Goal: Task Accomplishment & Management: Manage account settings

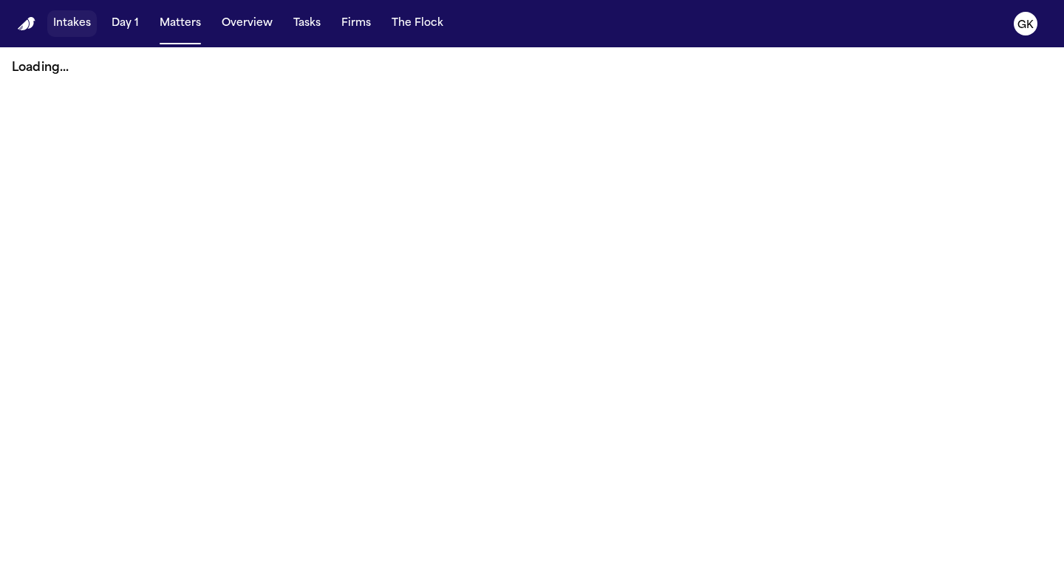
click at [53, 23] on button "Intakes" at bounding box center [71, 23] width 49 height 27
click at [177, 21] on button "Matters" at bounding box center [180, 23] width 53 height 27
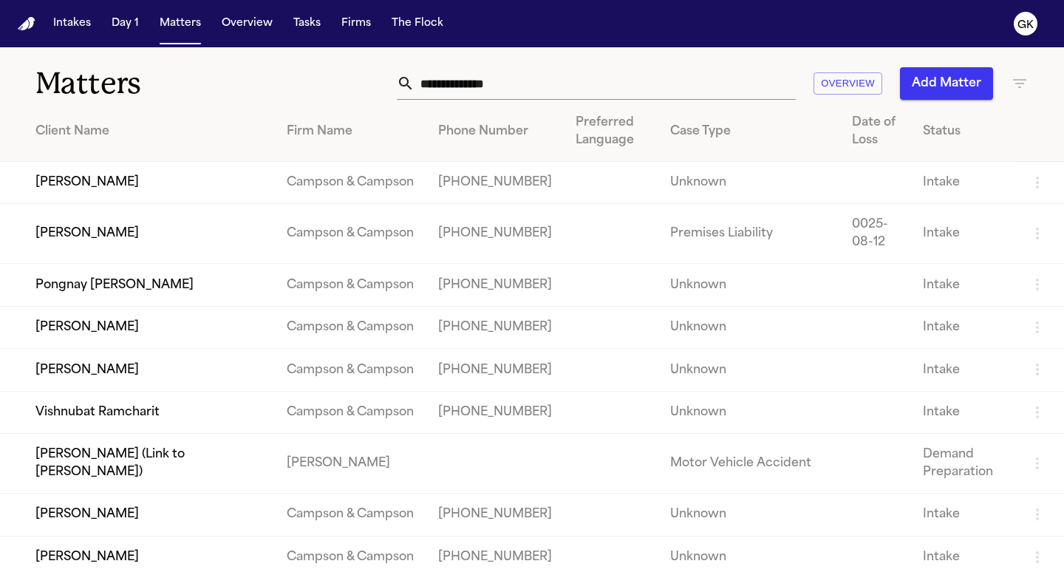
click at [454, 83] on input "text" at bounding box center [604, 83] width 381 height 33
paste input "**********"
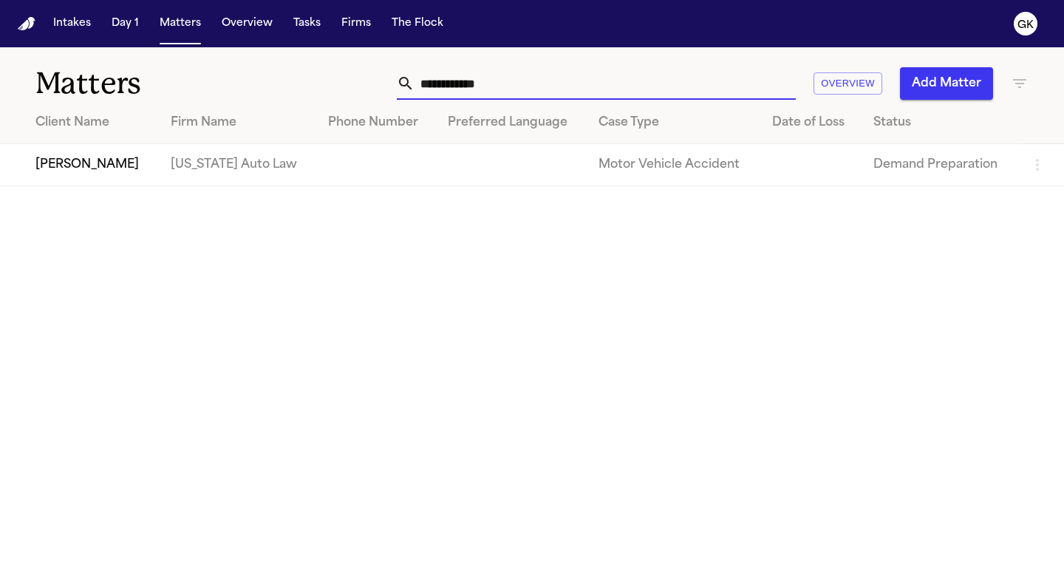
type input "**********"
click at [99, 164] on td "[PERSON_NAME]" at bounding box center [79, 165] width 159 height 42
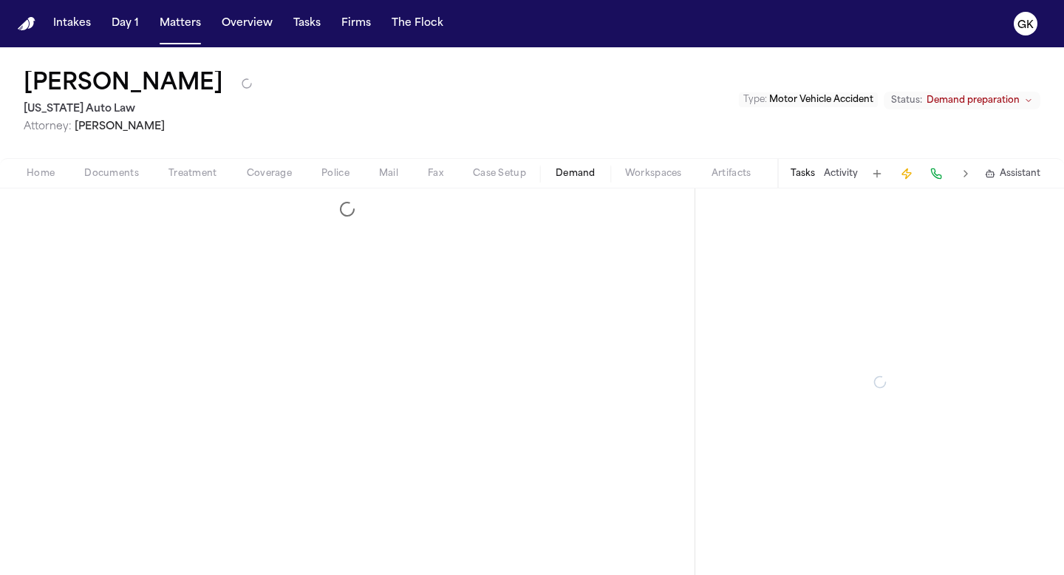
click at [571, 176] on span "Demand" at bounding box center [576, 174] width 40 height 12
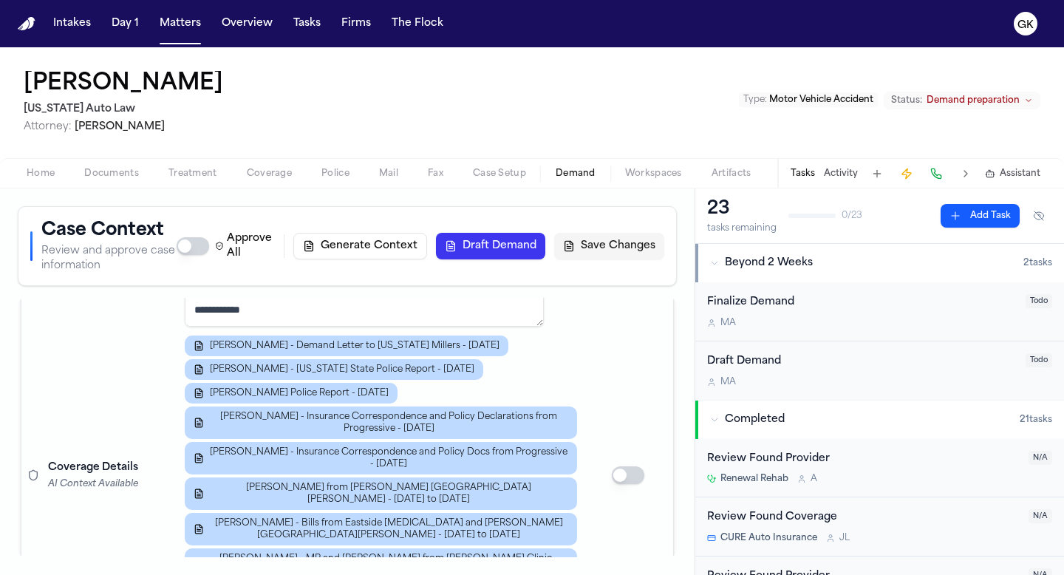
scroll to position [403, 0]
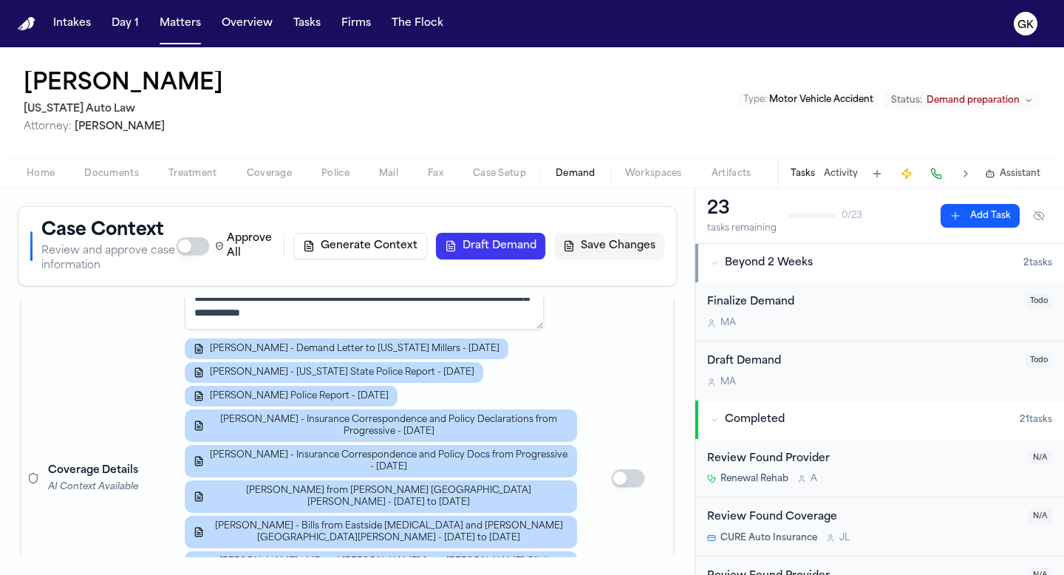
click at [550, 372] on div "D. Allen - Demand Letter to Michigan Millers - 4.5.24 D. Allen - Michigan State…" at bounding box center [381, 525] width 392 height 375
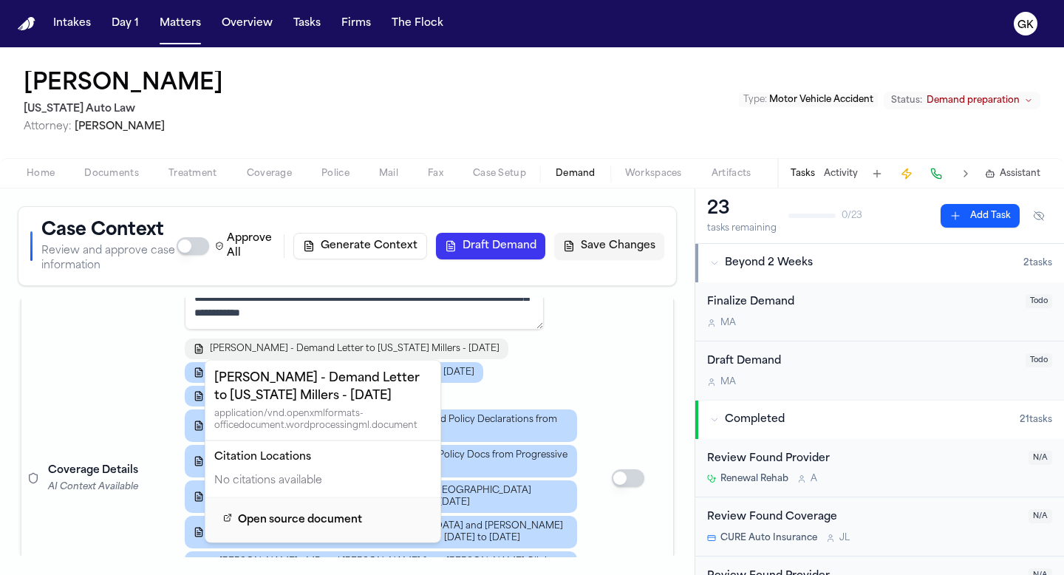
click at [420, 343] on span "[PERSON_NAME] - Demand Letter to [US_STATE] Millers - [DATE]" at bounding box center [355, 349] width 290 height 12
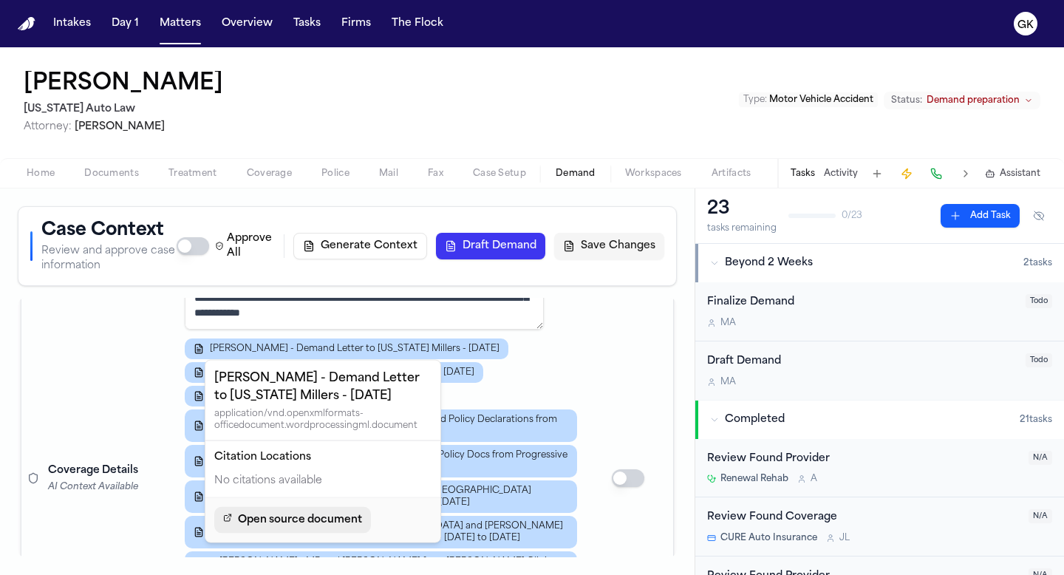
click at [276, 523] on span "Open source document" at bounding box center [300, 520] width 124 height 18
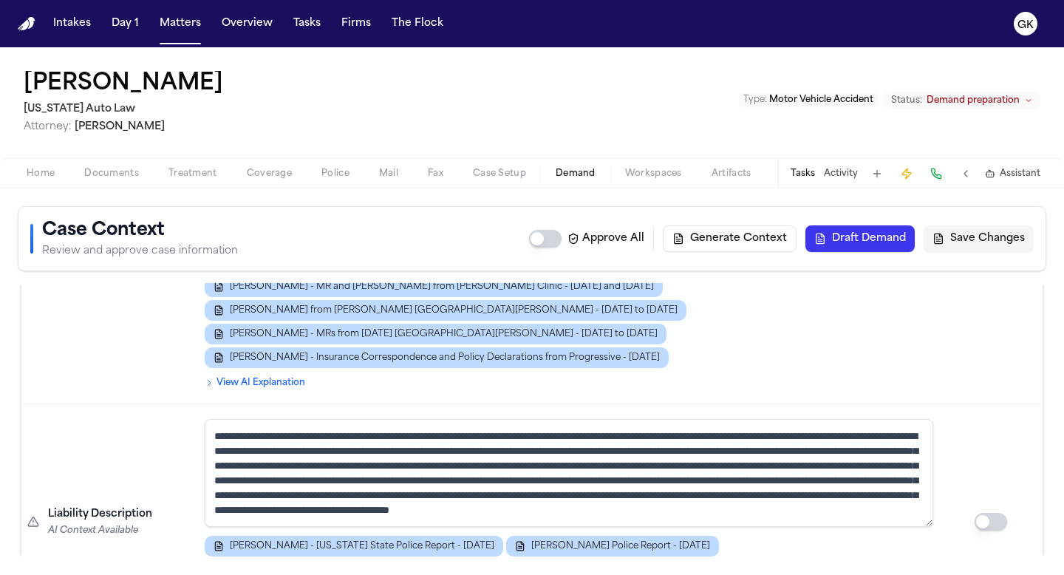
scroll to position [30, 0]
click at [717, 419] on textarea "**********" at bounding box center [569, 473] width 728 height 108
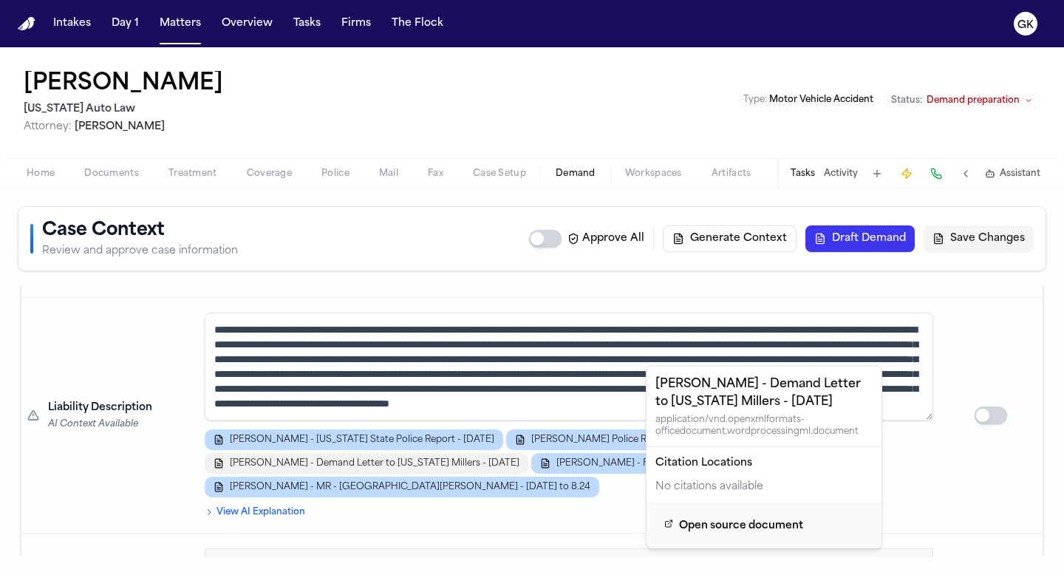
scroll to position [1018, 0]
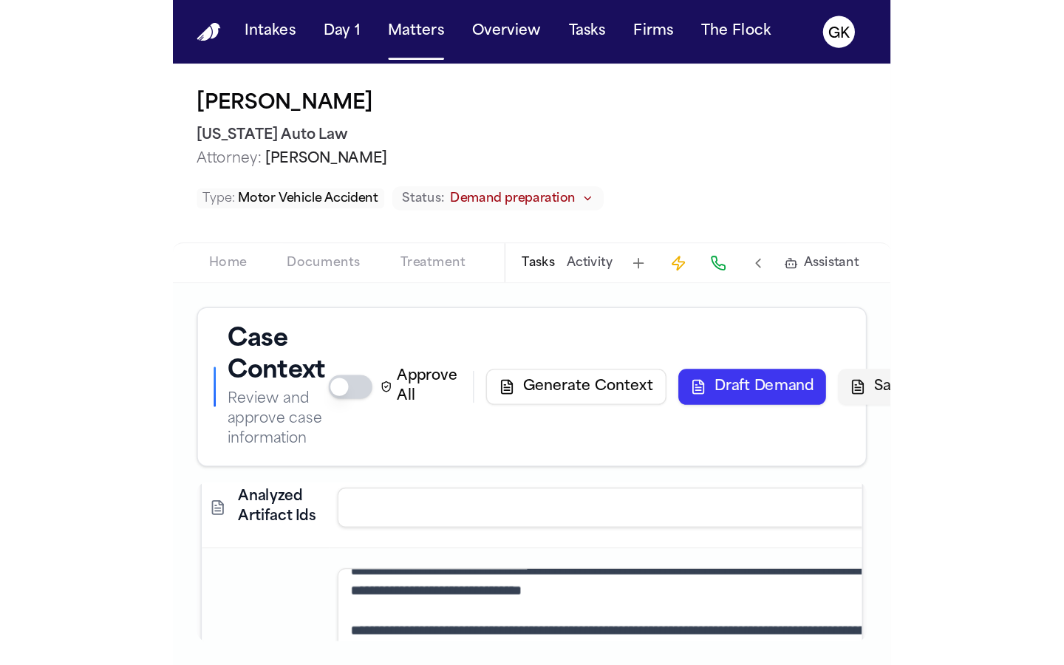
scroll to position [725, 0]
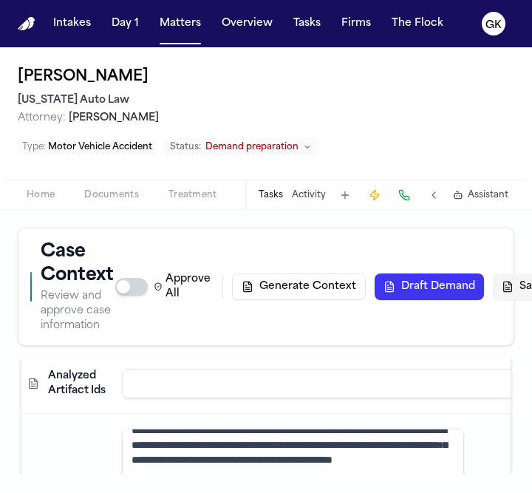
click at [276, 150] on span "Demand preparation" at bounding box center [251, 147] width 93 height 12
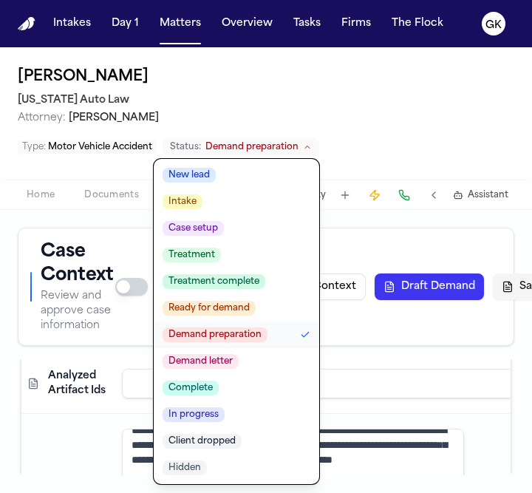
click at [390, 122] on span "Attorney: Derek Brackon" at bounding box center [266, 118] width 496 height 15
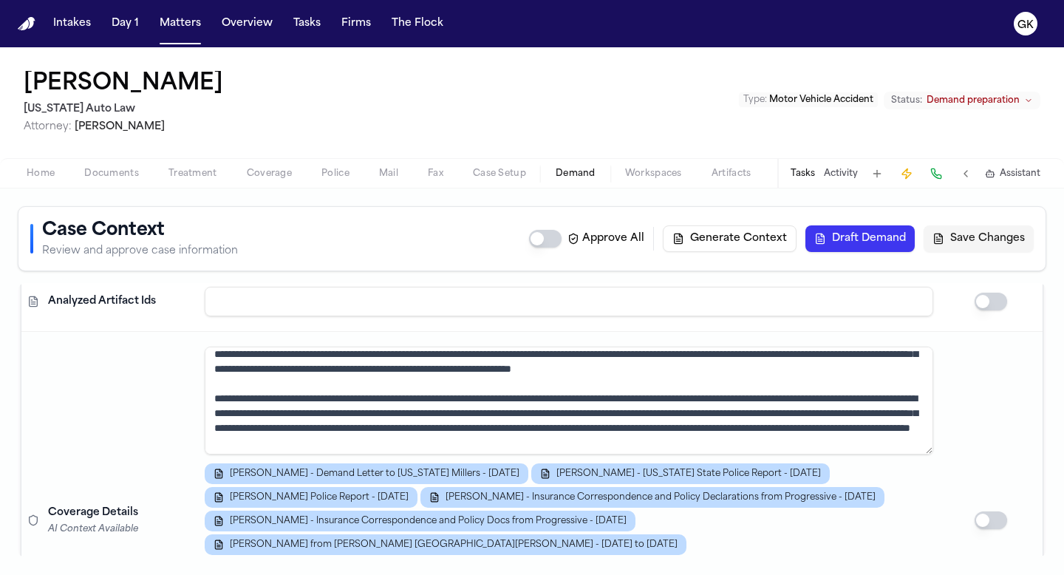
scroll to position [76, 0]
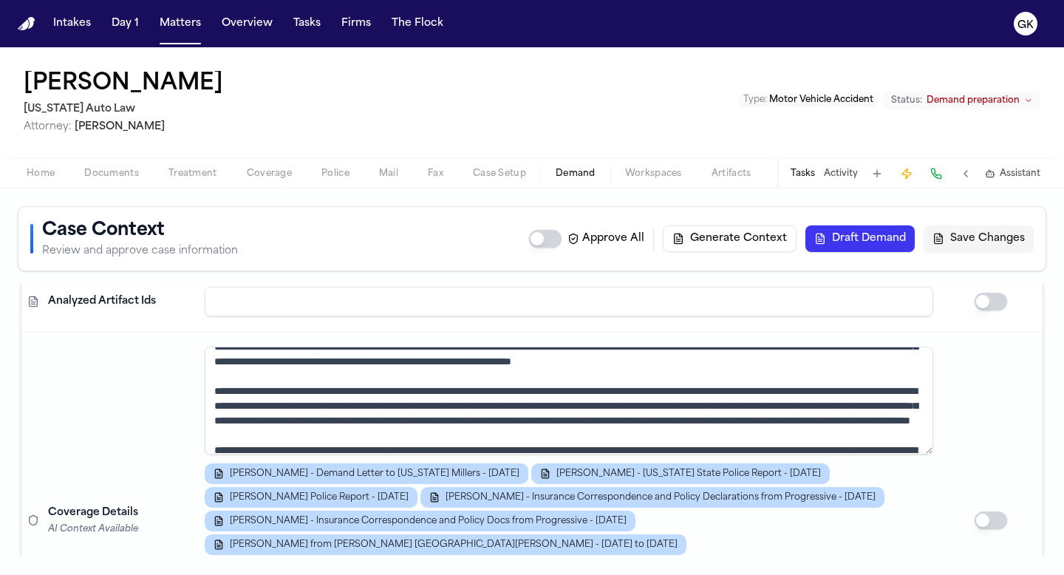
click at [805, 174] on button "Tasks" at bounding box center [802, 174] width 24 height 12
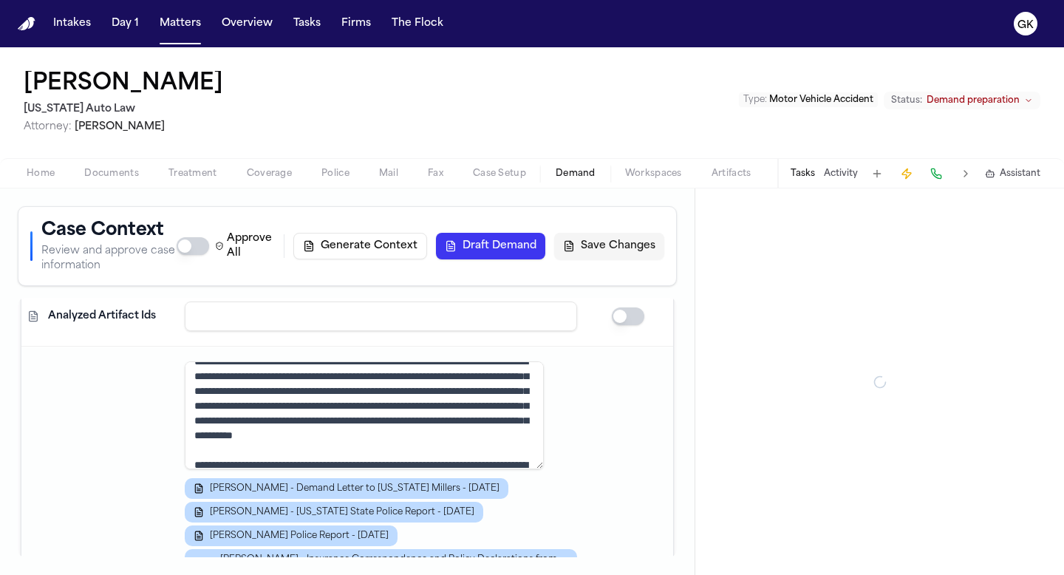
scroll to position [106, 0]
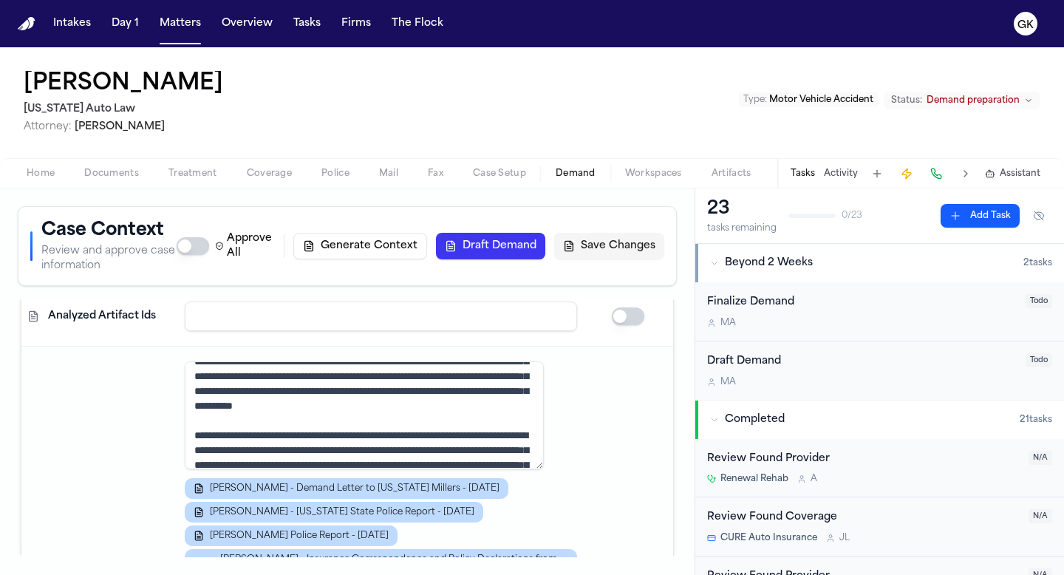
click at [1025, 301] on span "Todo" at bounding box center [1038, 301] width 27 height 14
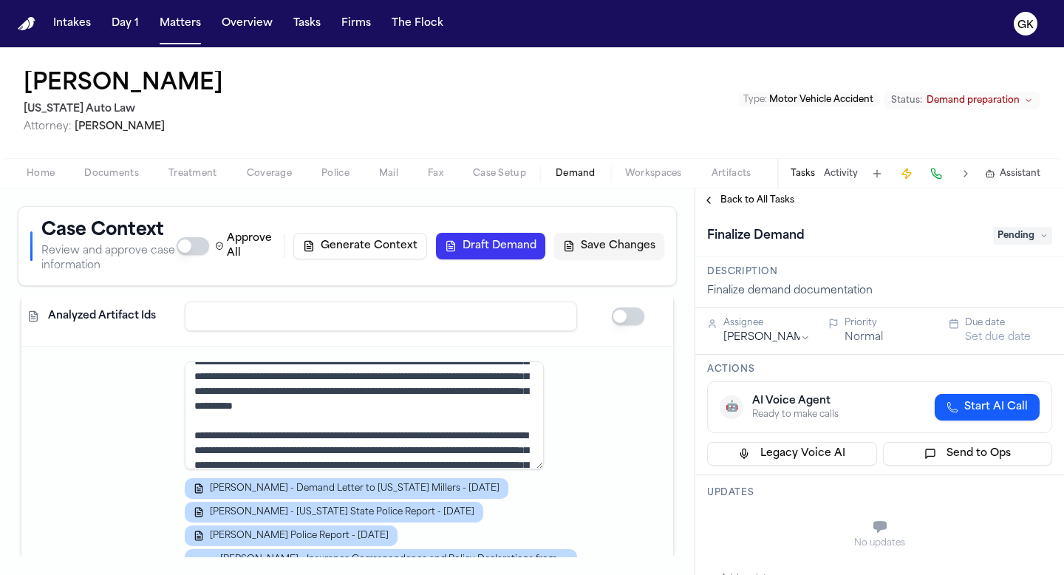
click at [875, 276] on h3 "Description" at bounding box center [879, 272] width 345 height 12
click at [802, 168] on button "Tasks" at bounding box center [802, 174] width 24 height 12
click at [769, 197] on span "Back to All Tasks" at bounding box center [757, 200] width 74 height 12
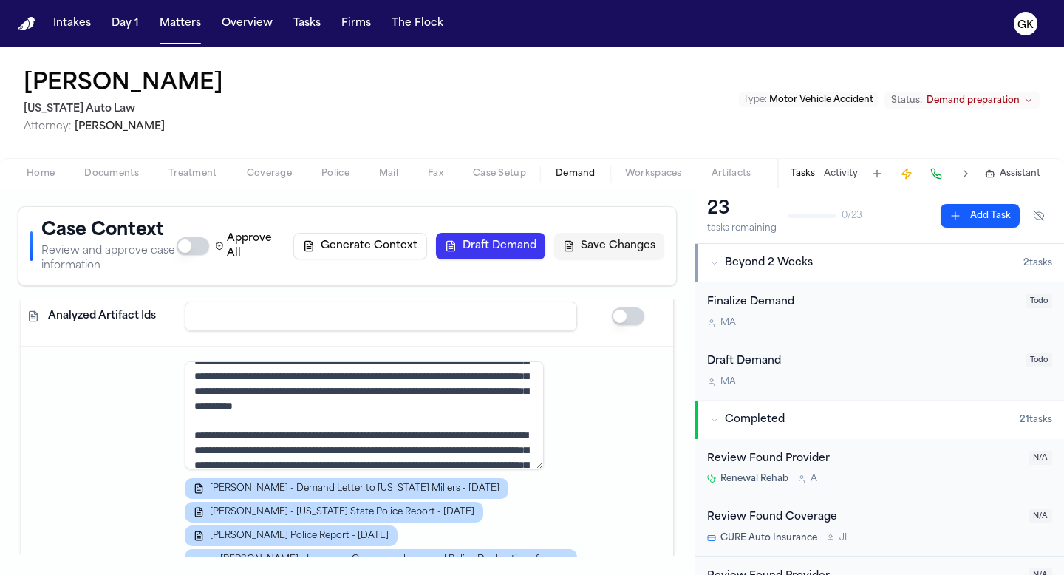
click at [38, 177] on span "Home" at bounding box center [41, 174] width 28 height 12
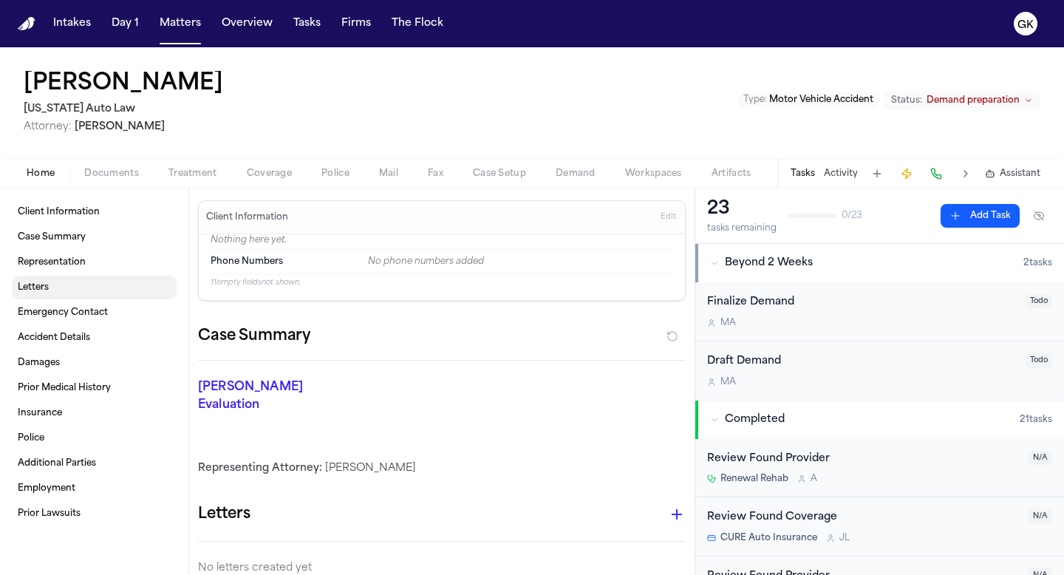
click at [89, 282] on link "Letters" at bounding box center [94, 288] width 165 height 24
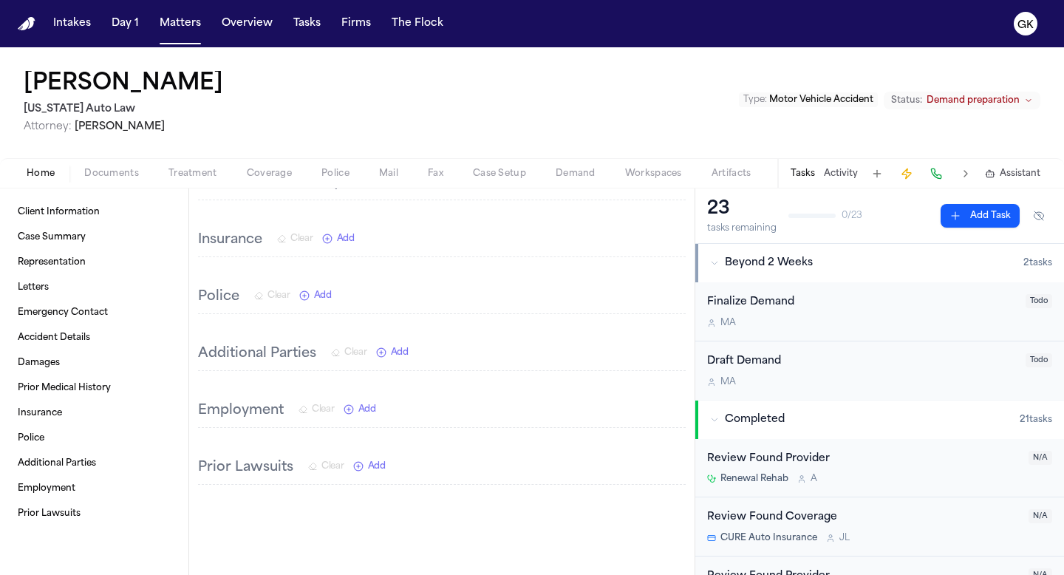
scroll to position [1647, 0]
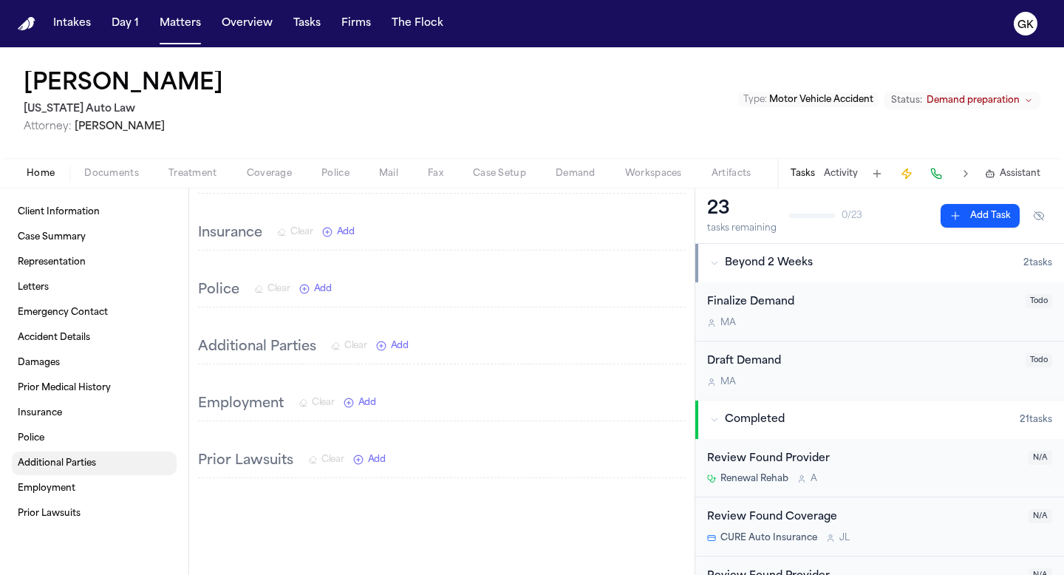
click at [104, 465] on link "Additional Parties" at bounding box center [94, 463] width 165 height 24
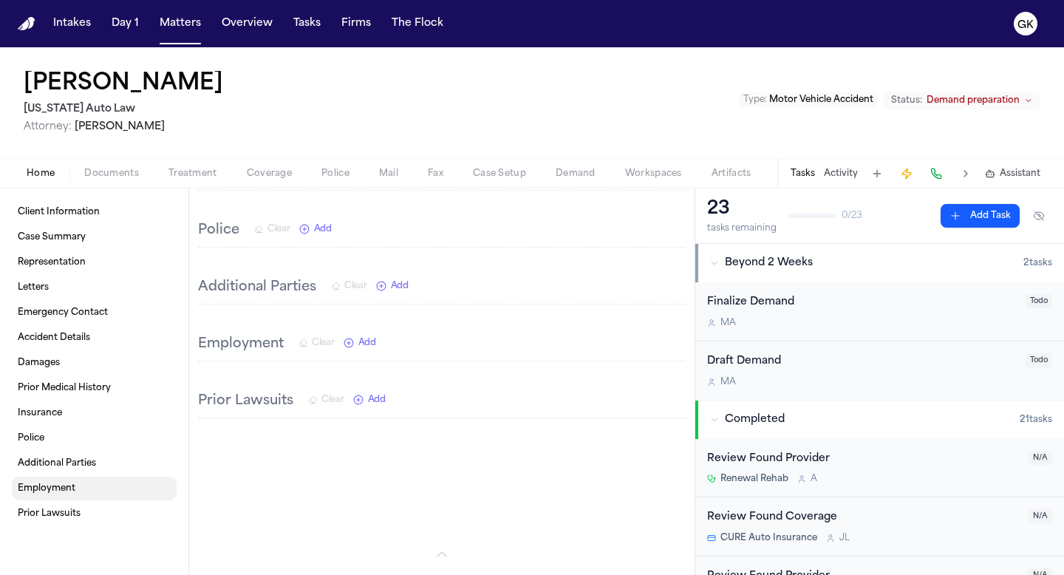
click at [89, 491] on link "Employment" at bounding box center [94, 488] width 165 height 24
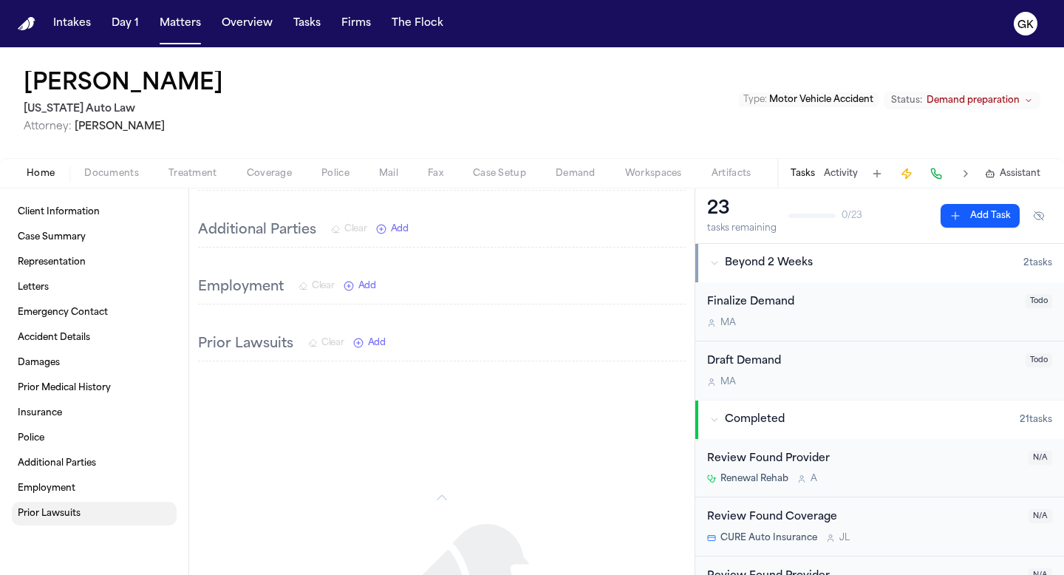
click at [86, 513] on link "Prior Lawsuits" at bounding box center [94, 514] width 165 height 24
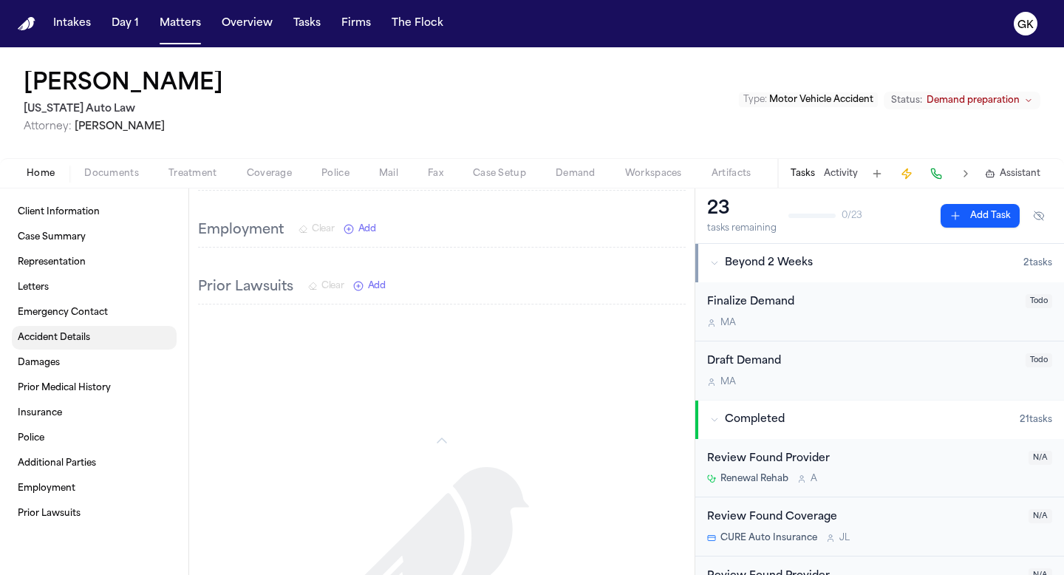
click at [97, 327] on link "Accident Details" at bounding box center [94, 338] width 165 height 24
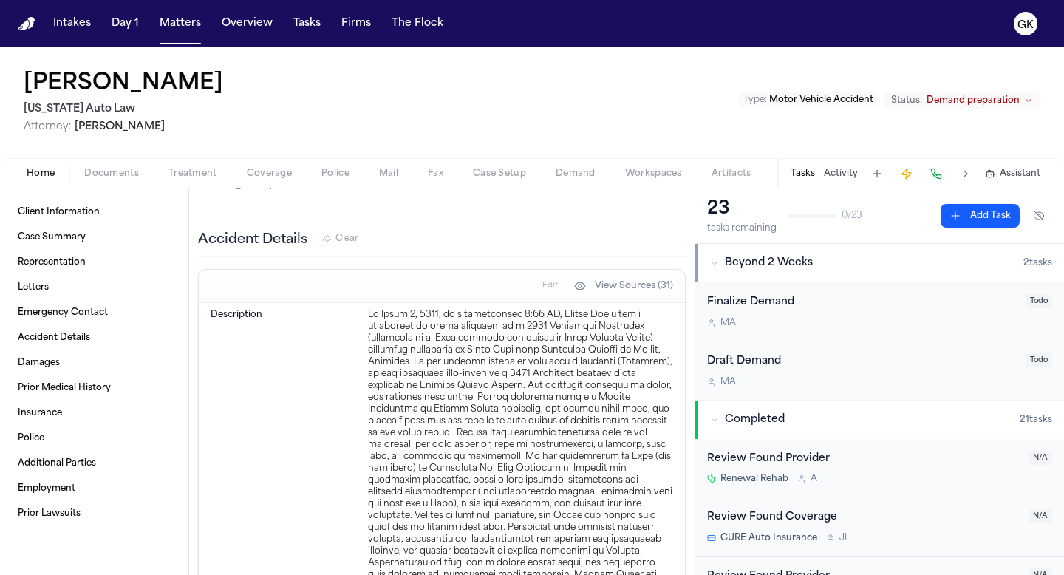
click at [95, 299] on div "Client Information Case Summary Representation Letters Emergency Contact Accide…" at bounding box center [94, 362] width 165 height 325
click at [86, 293] on link "Letters" at bounding box center [94, 288] width 165 height 24
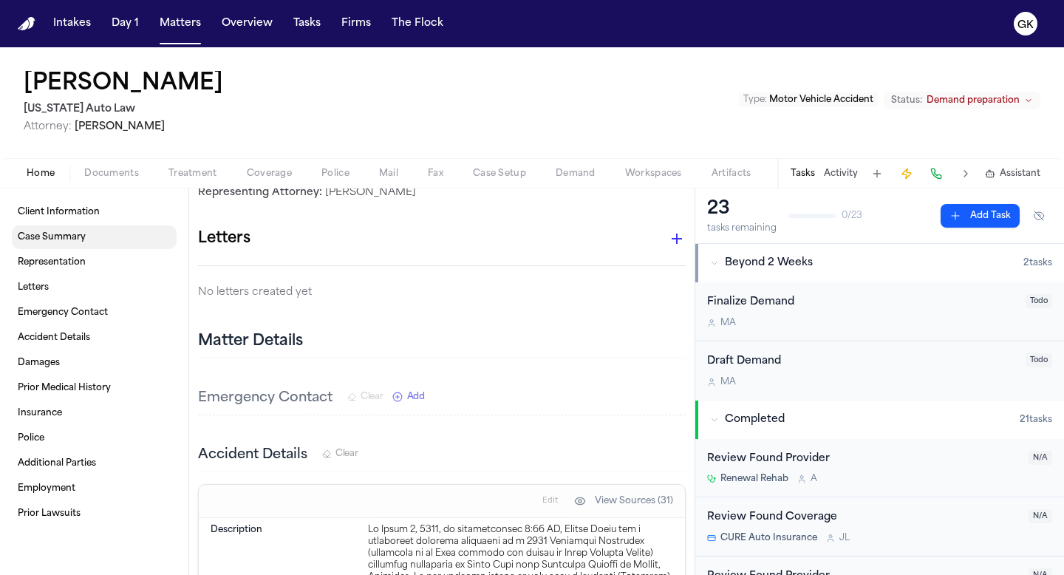
click at [89, 245] on link "Case Summary" at bounding box center [94, 237] width 165 height 24
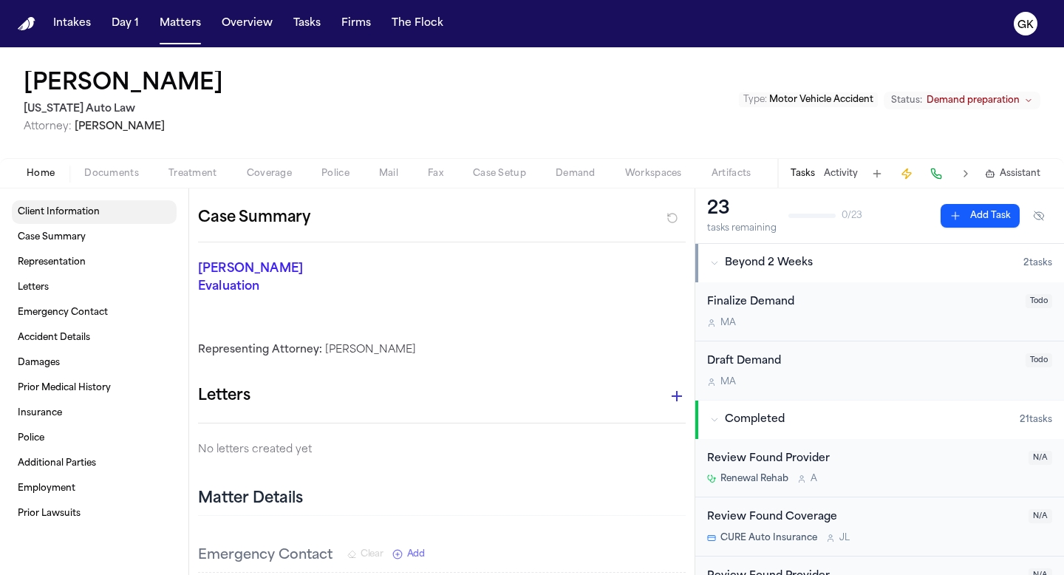
click at [89, 219] on link "Client Information" at bounding box center [94, 212] width 165 height 24
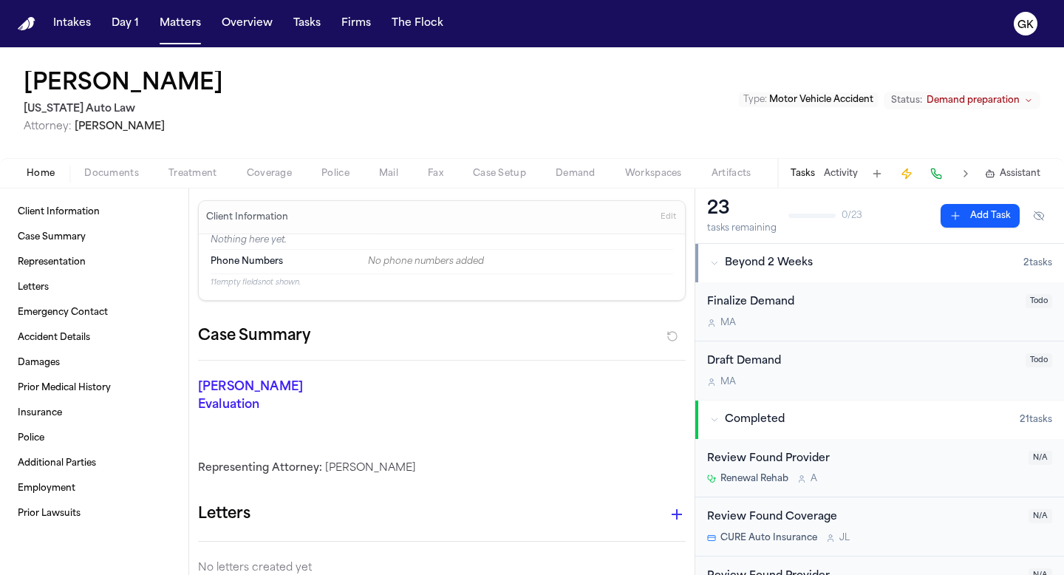
click at [587, 172] on span "Demand" at bounding box center [576, 174] width 40 height 12
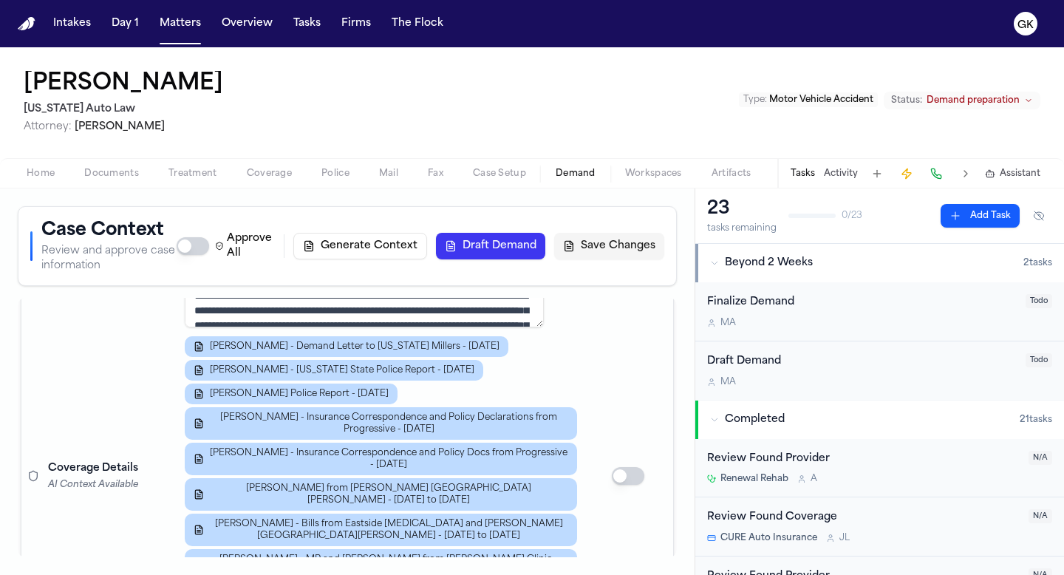
scroll to position [400, 0]
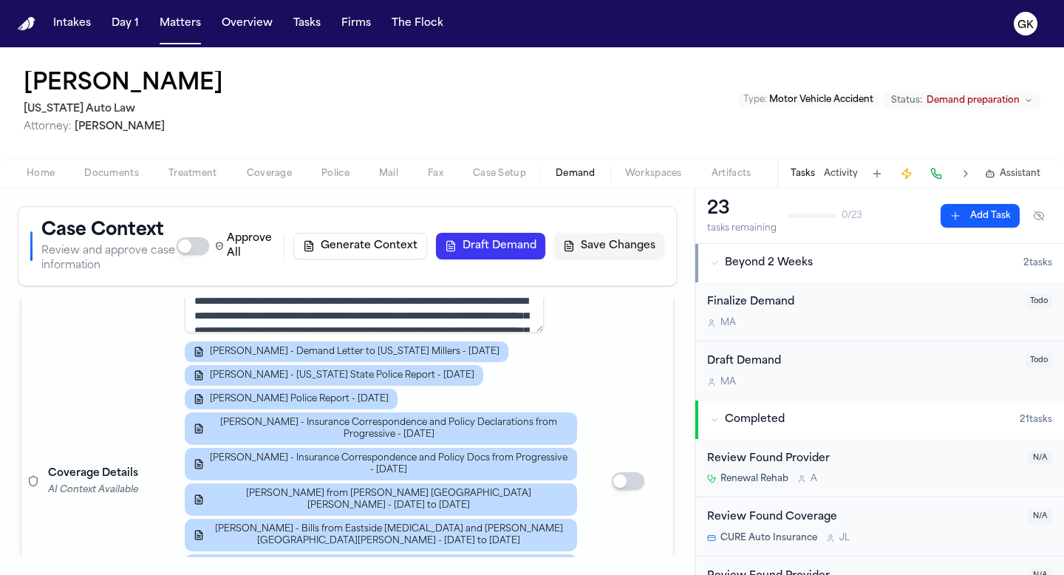
click at [583, 363] on td at bounding box center [628, 481] width 90 height 543
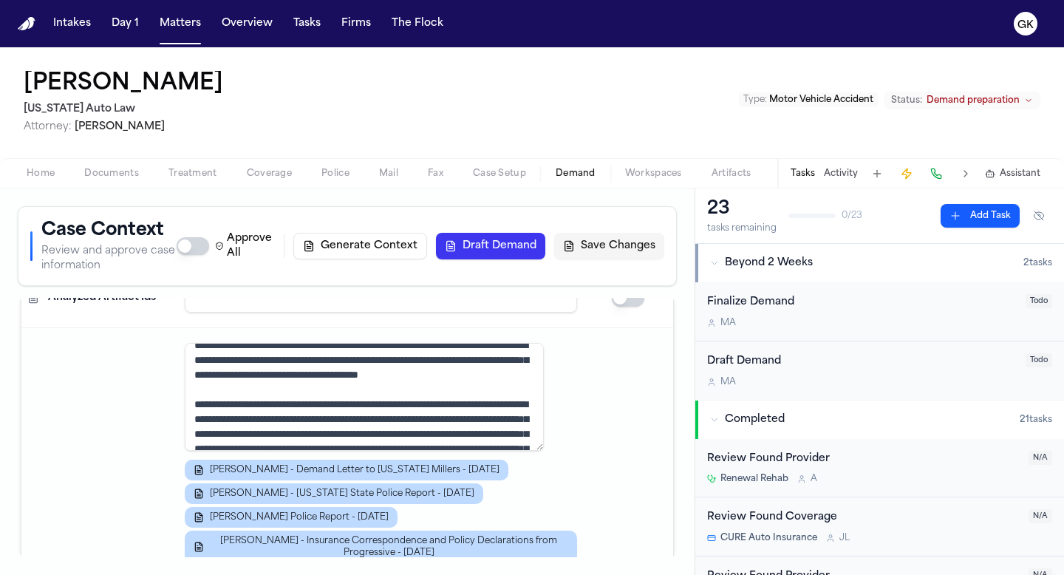
scroll to position [18, 0]
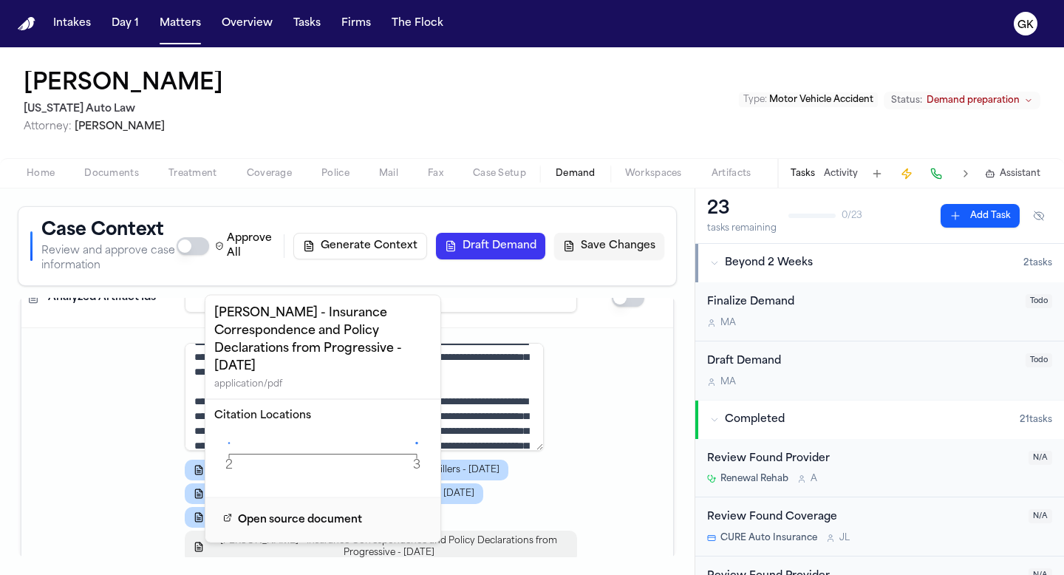
click at [451, 542] on span "[PERSON_NAME] - Insurance Correspondence and Policy Declarations from Progressi…" at bounding box center [389, 547] width 358 height 24
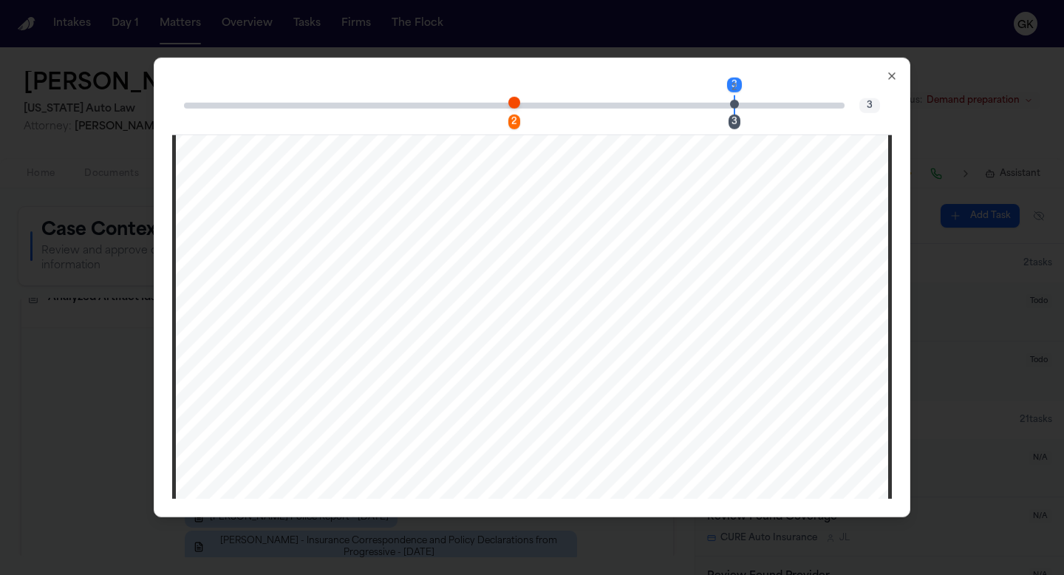
scroll to position [2424, 0]
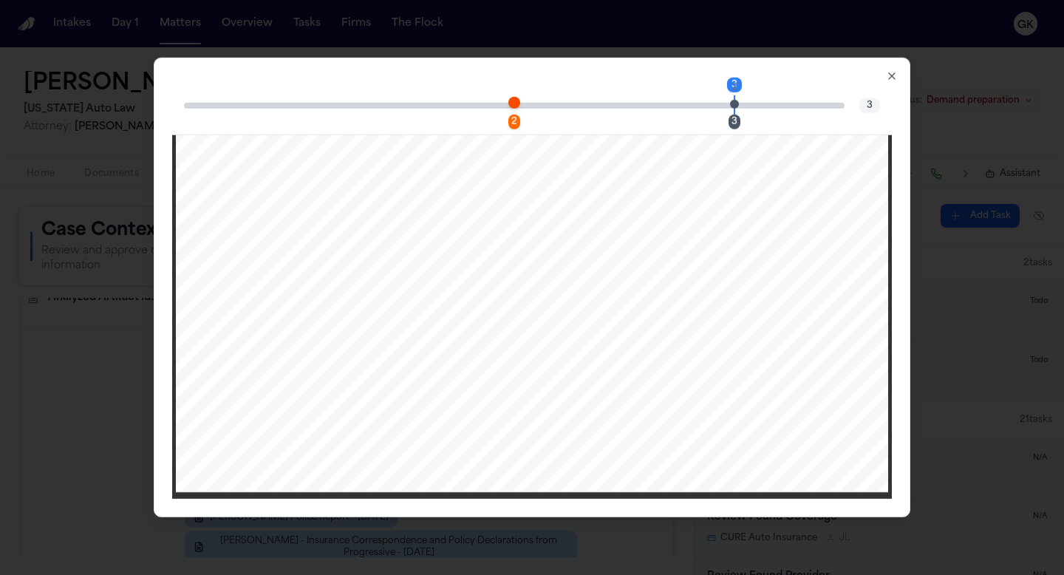
click at [892, 70] on icon "button" at bounding box center [892, 76] width 12 height 12
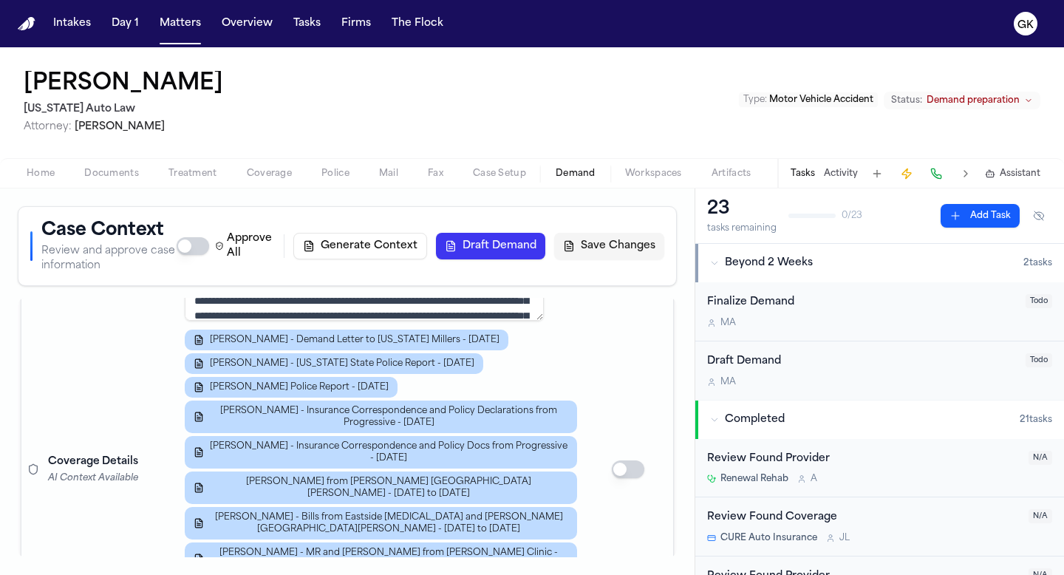
scroll to position [418, 0]
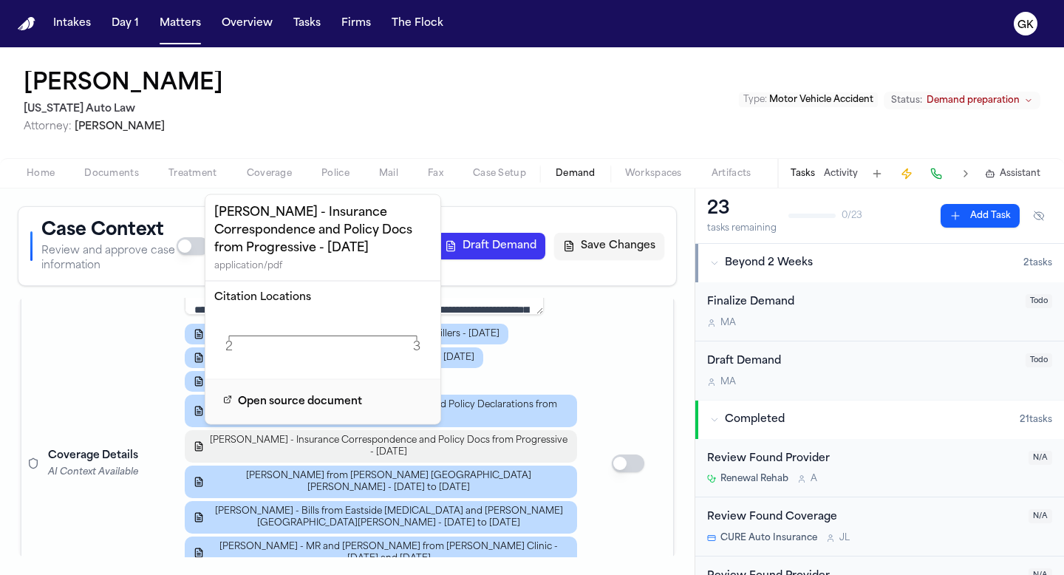
click at [475, 452] on span "[PERSON_NAME] - Insurance Correspondence and Policy Docs from Progressive - [DA…" at bounding box center [389, 446] width 358 height 24
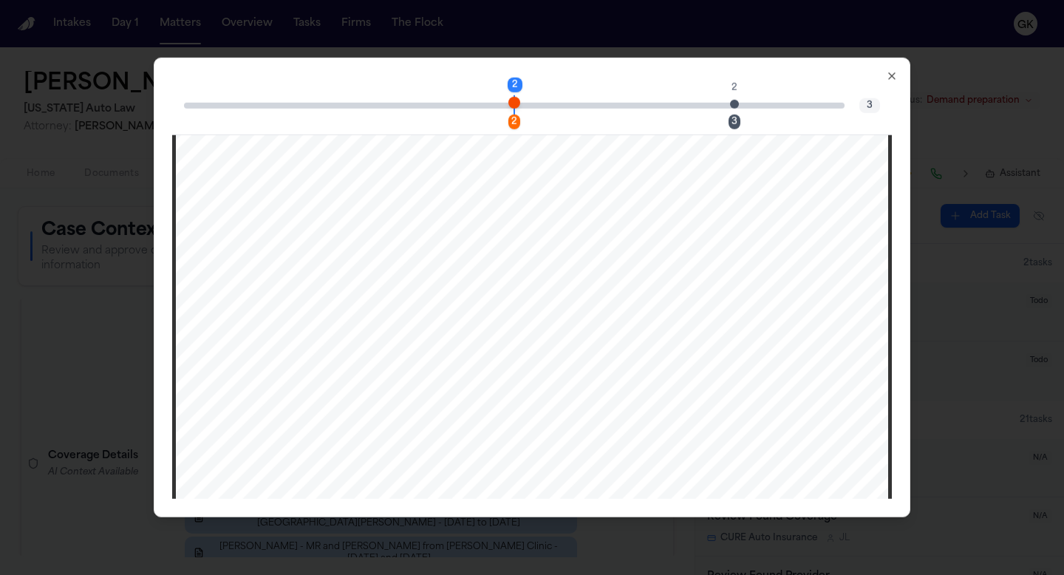
scroll to position [1378, 0]
click at [891, 77] on icon "button" at bounding box center [892, 76] width 6 height 6
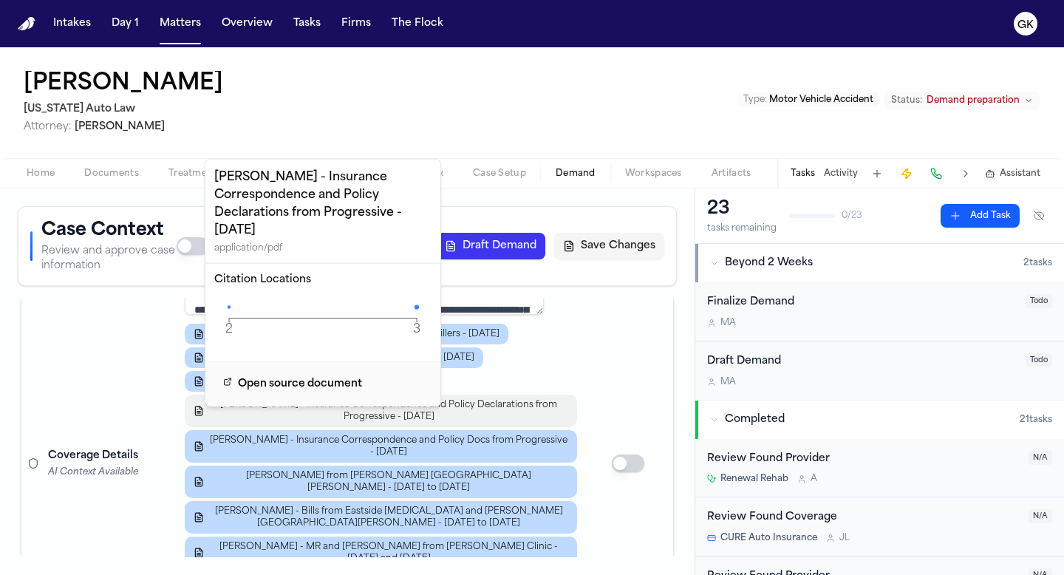
click at [497, 407] on span "[PERSON_NAME] - Insurance Correspondence and Policy Declarations from Progressi…" at bounding box center [389, 411] width 358 height 24
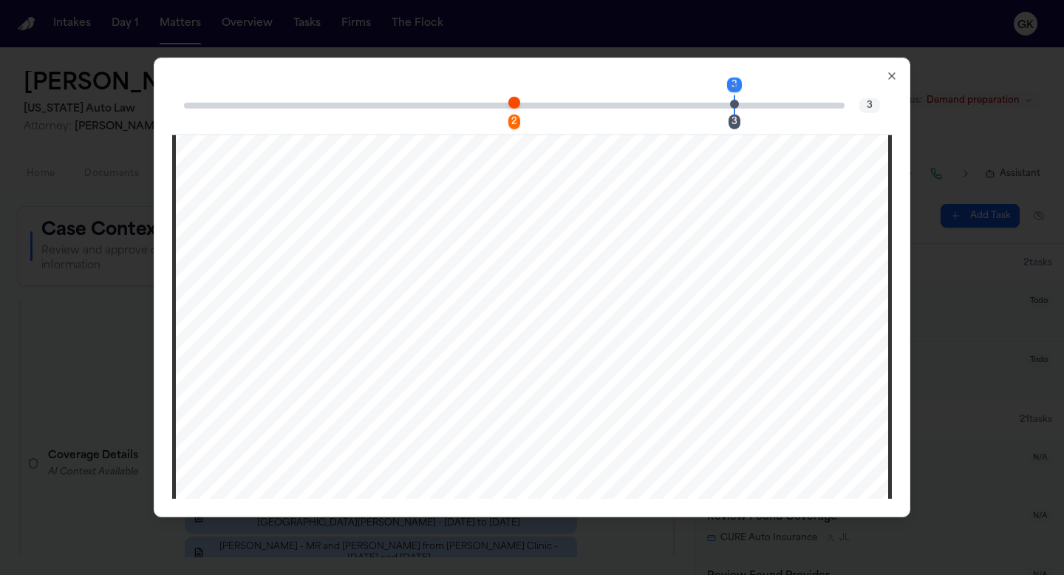
scroll to position [2021, 0]
click at [892, 75] on icon "button" at bounding box center [892, 76] width 12 height 12
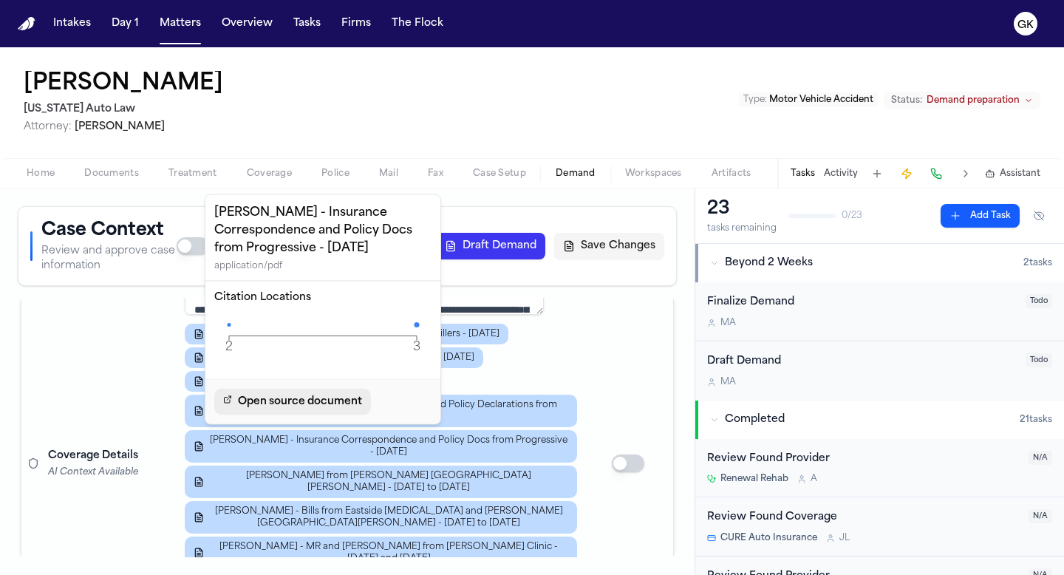
click at [329, 399] on span "Open source document" at bounding box center [300, 402] width 124 height 18
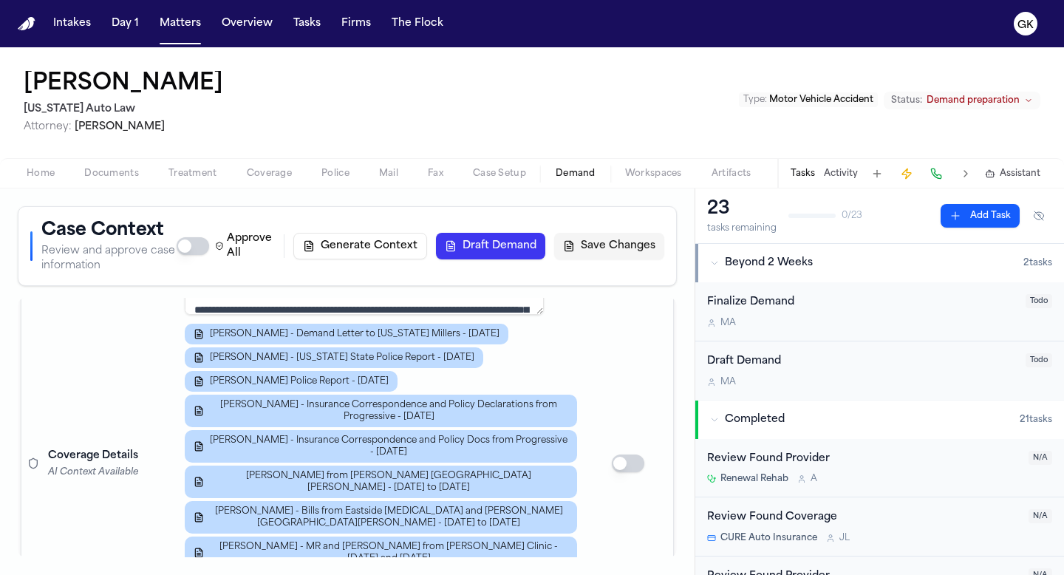
click at [616, 378] on td at bounding box center [628, 463] width 90 height 543
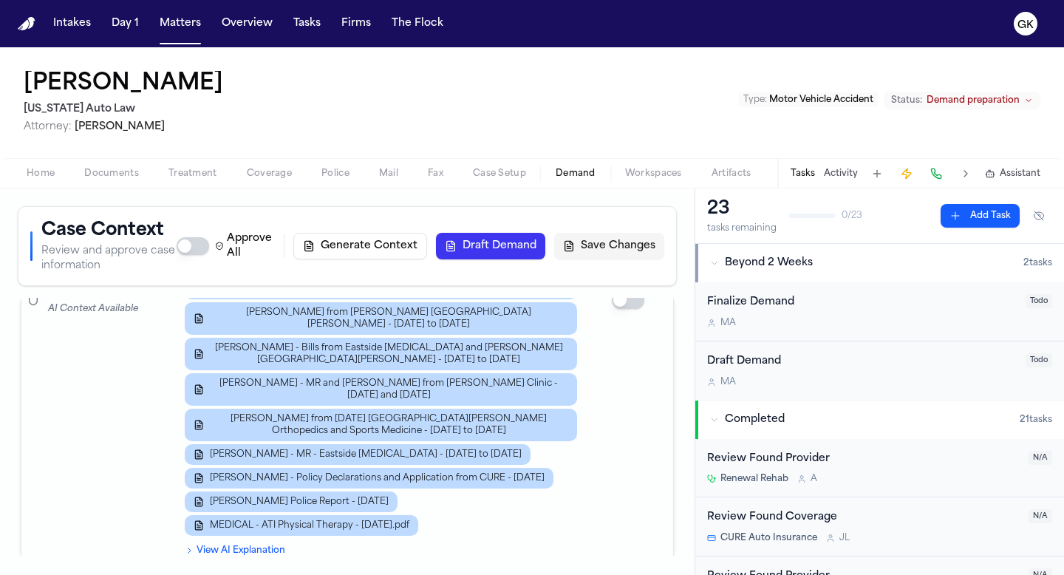
scroll to position [589, 0]
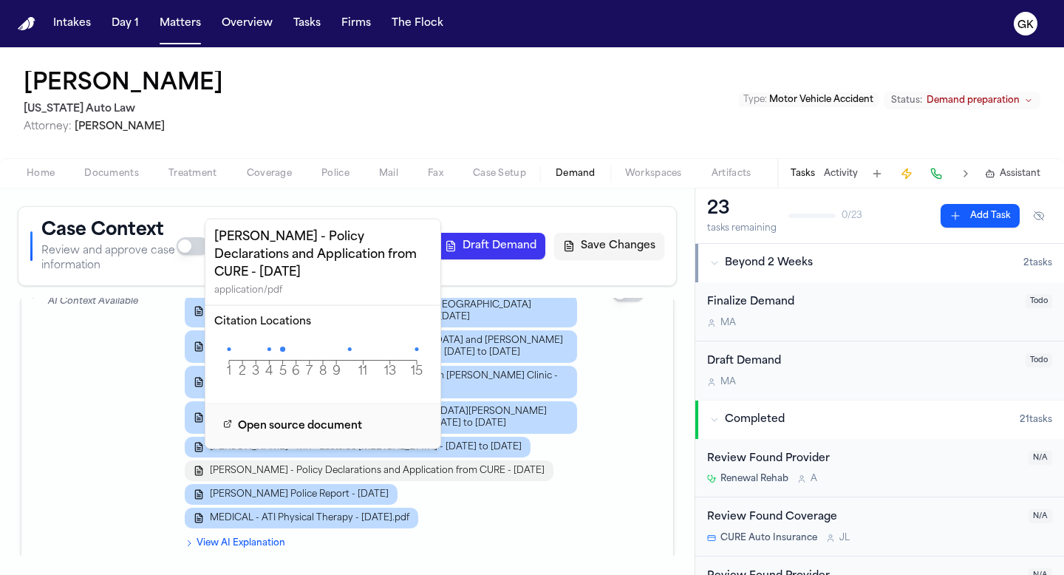
click at [436, 465] on span "[PERSON_NAME] - Policy Declarations and Application from CURE - [DATE]" at bounding box center [377, 471] width 335 height 12
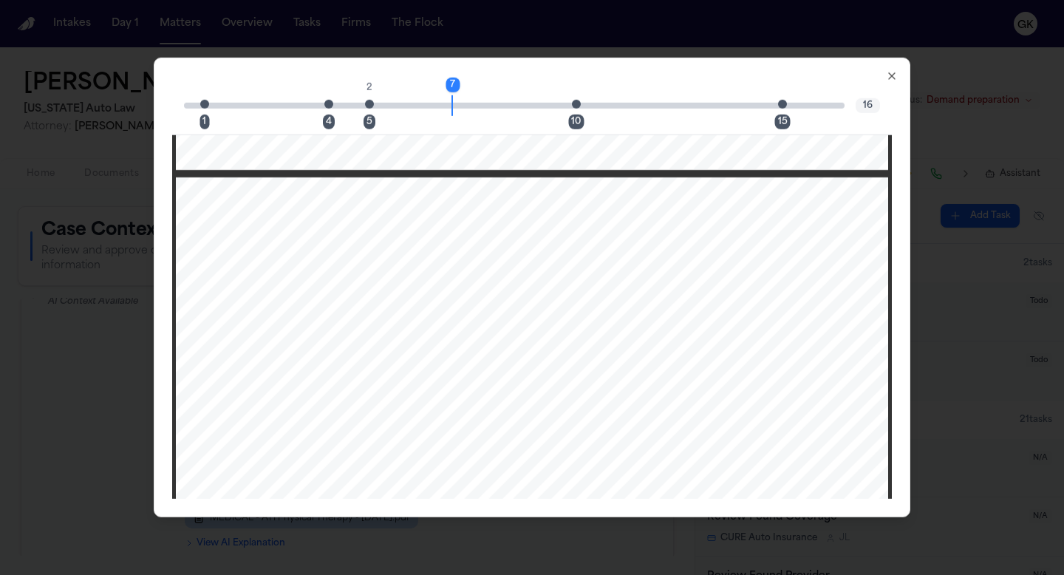
scroll to position [6532, 0]
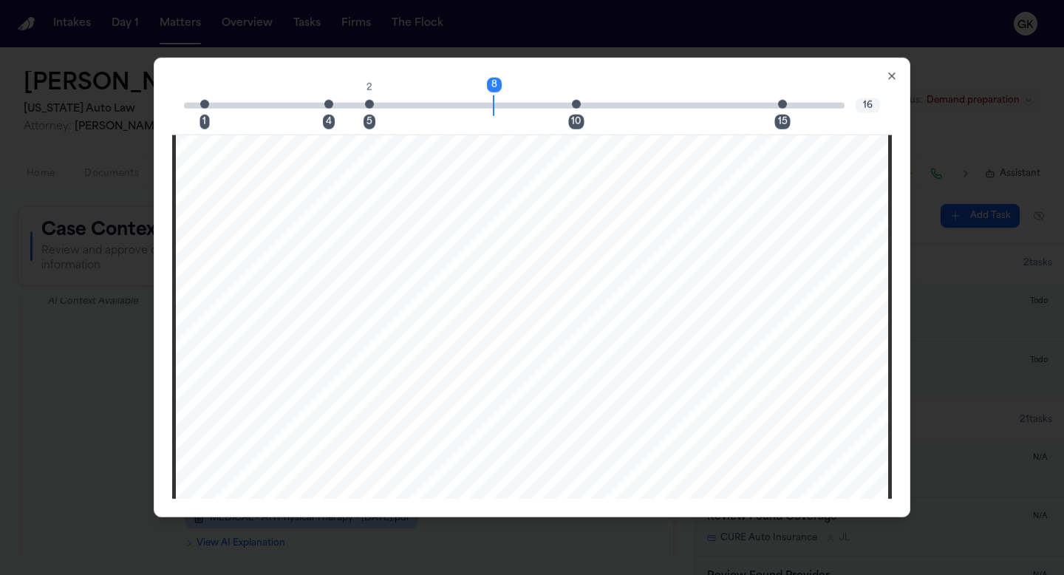
click at [889, 75] on icon "button" at bounding box center [892, 76] width 12 height 12
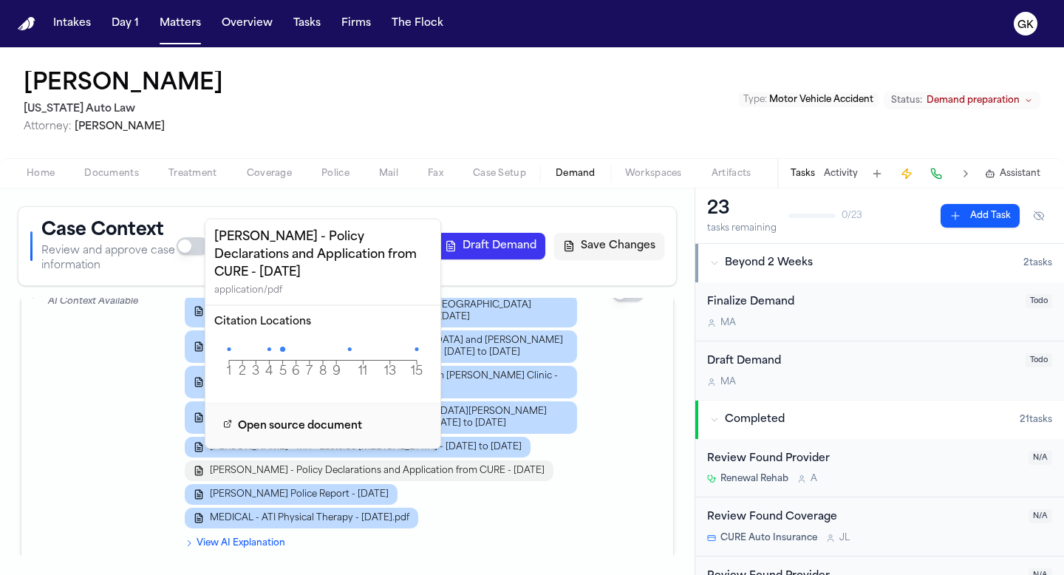
click at [489, 465] on span "[PERSON_NAME] - Policy Declarations and Application from CURE - [DATE]" at bounding box center [377, 471] width 335 height 12
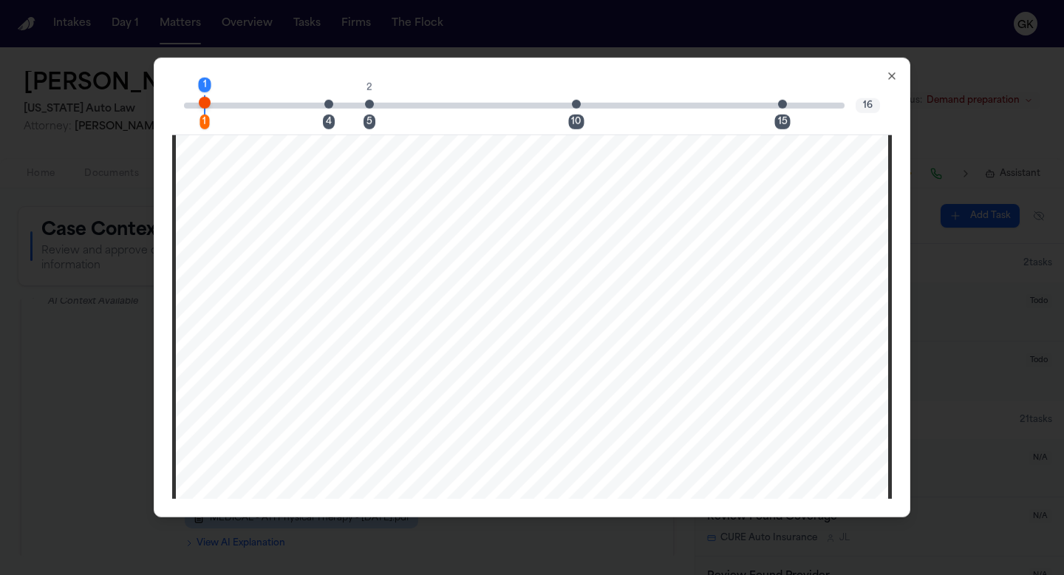
click at [891, 75] on icon "button" at bounding box center [892, 76] width 6 height 6
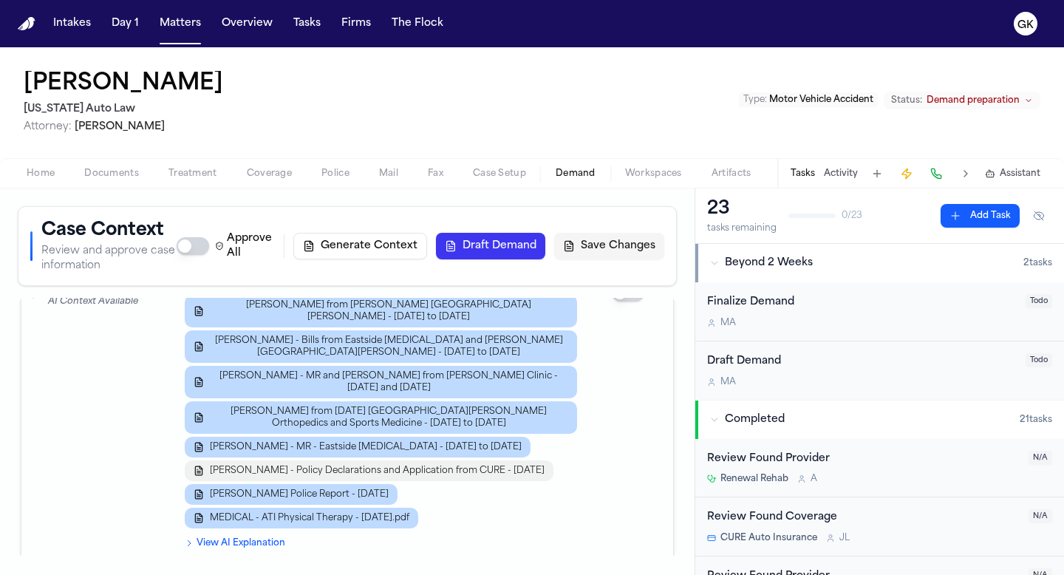
click at [443, 465] on span "[PERSON_NAME] - Policy Declarations and Application from CURE - [DATE]" at bounding box center [377, 471] width 335 height 12
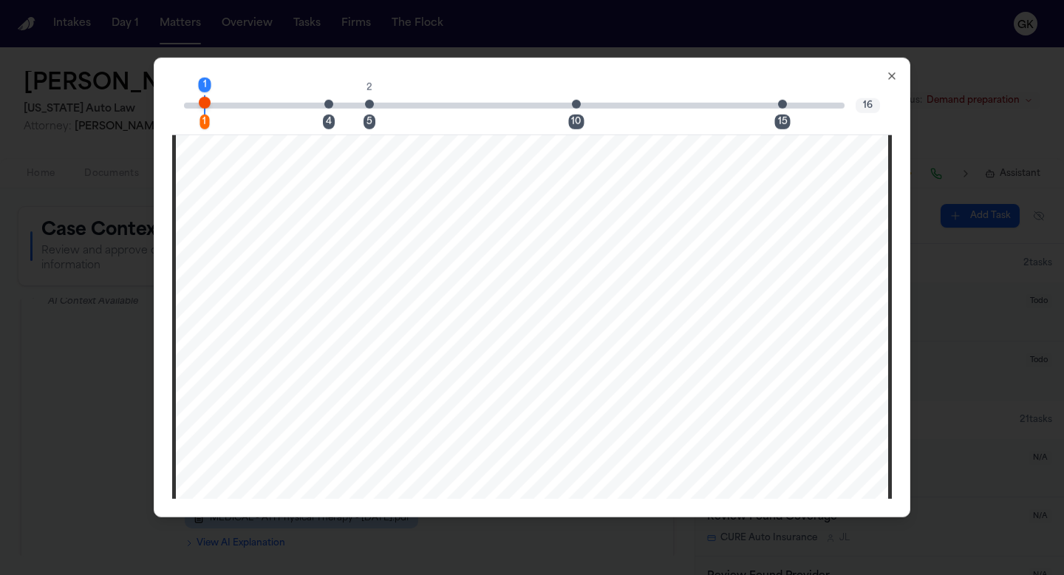
click at [895, 78] on icon "button" at bounding box center [892, 76] width 12 height 12
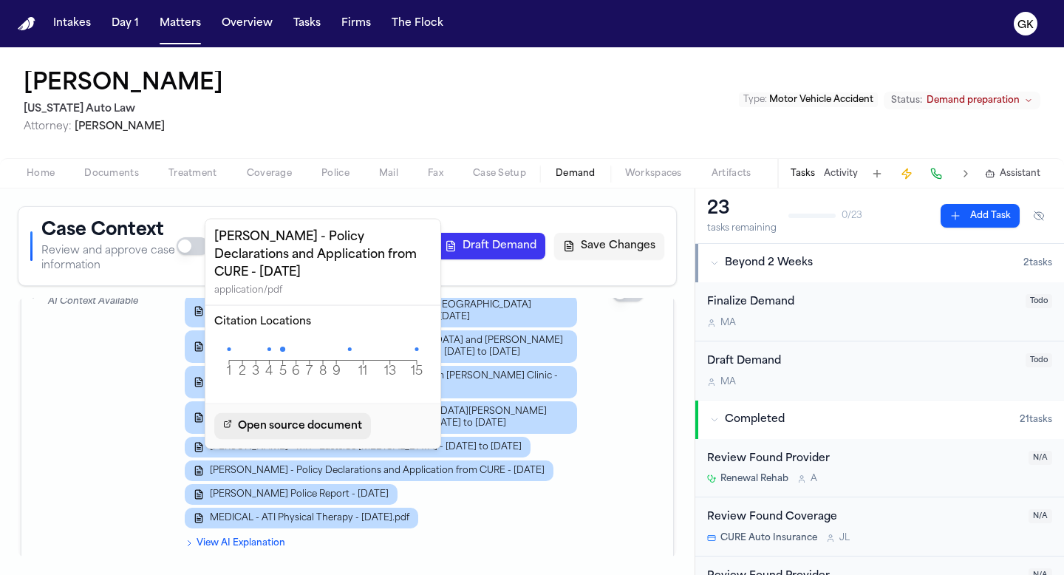
click at [342, 417] on span "Open source document" at bounding box center [300, 426] width 124 height 18
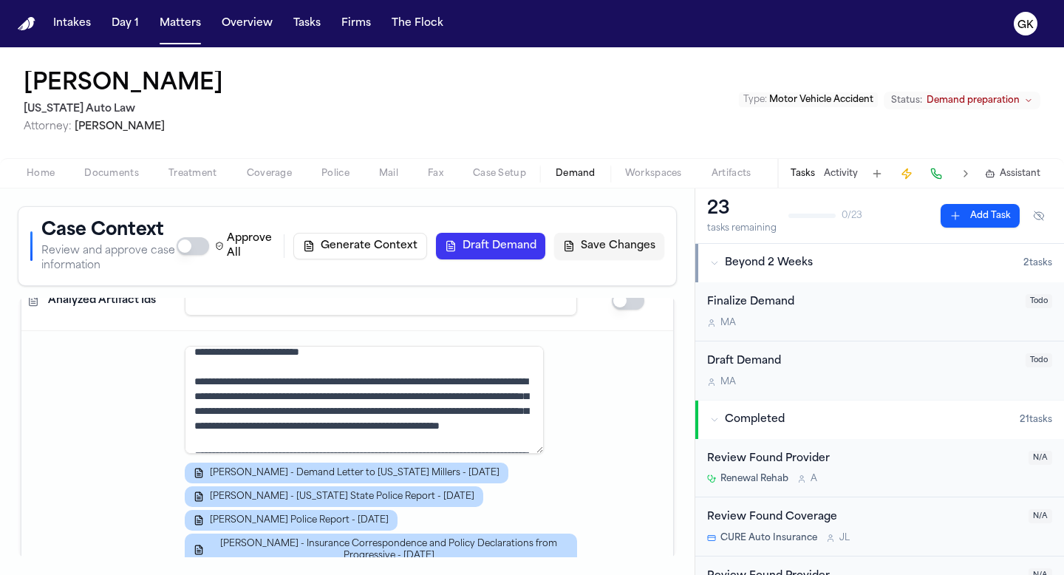
scroll to position [263, 0]
click at [430, 412] on textarea at bounding box center [364, 400] width 359 height 108
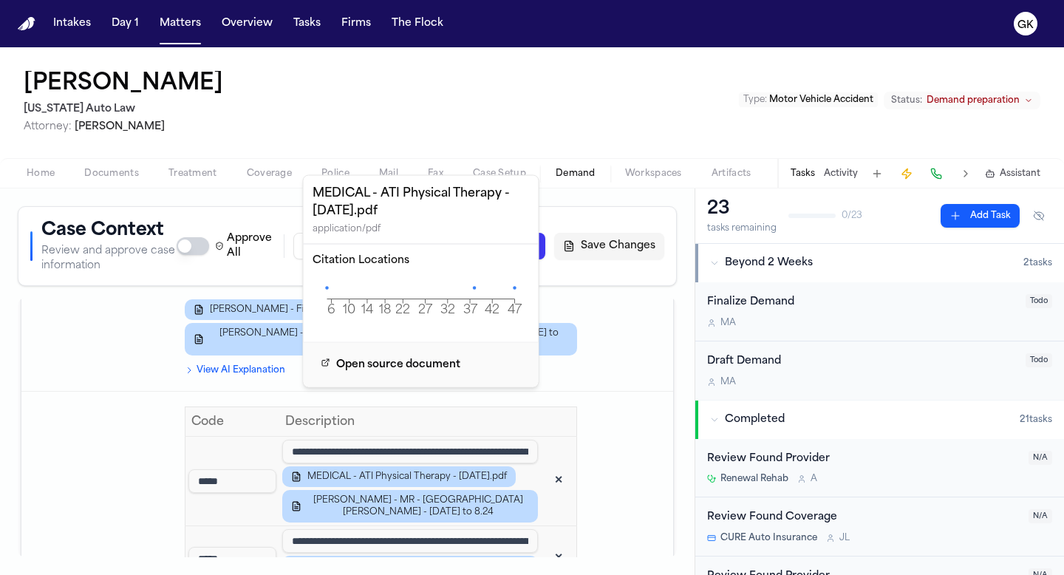
scroll to position [1466, 0]
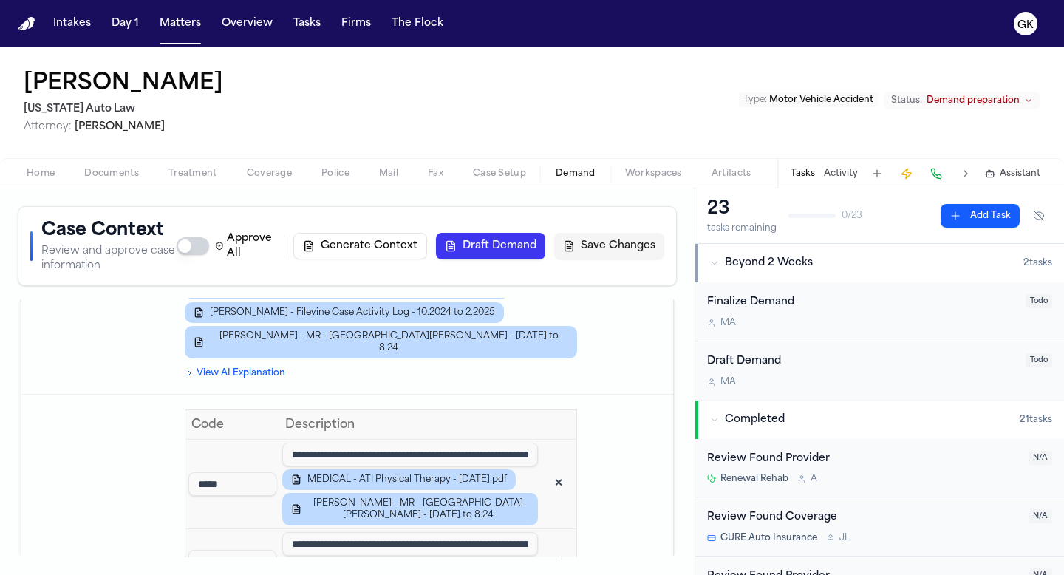
click at [549, 548] on button "✕" at bounding box center [558, 561] width 27 height 27
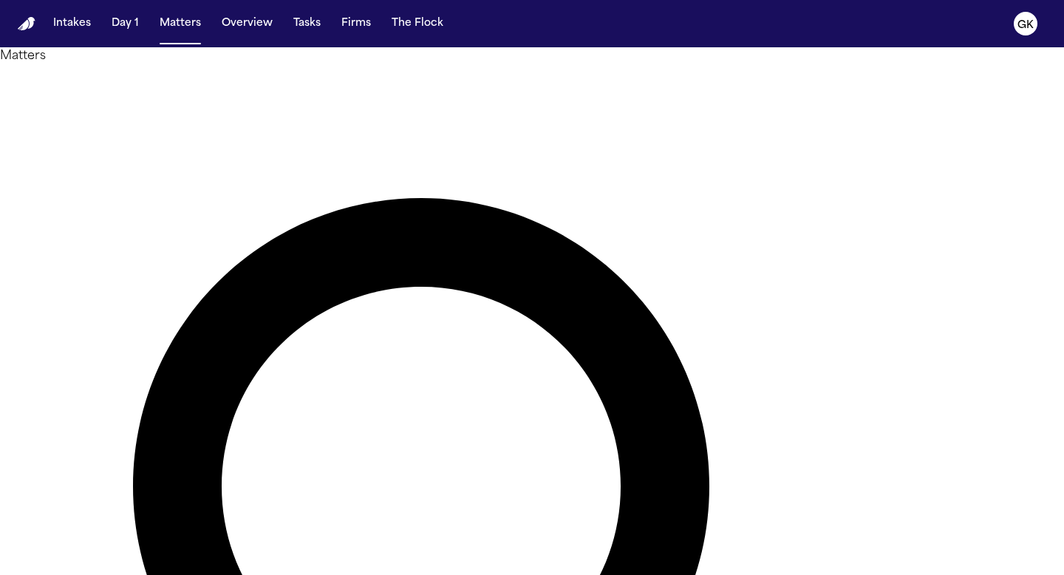
paste input "**********"
type input "**********"
type input "*****"
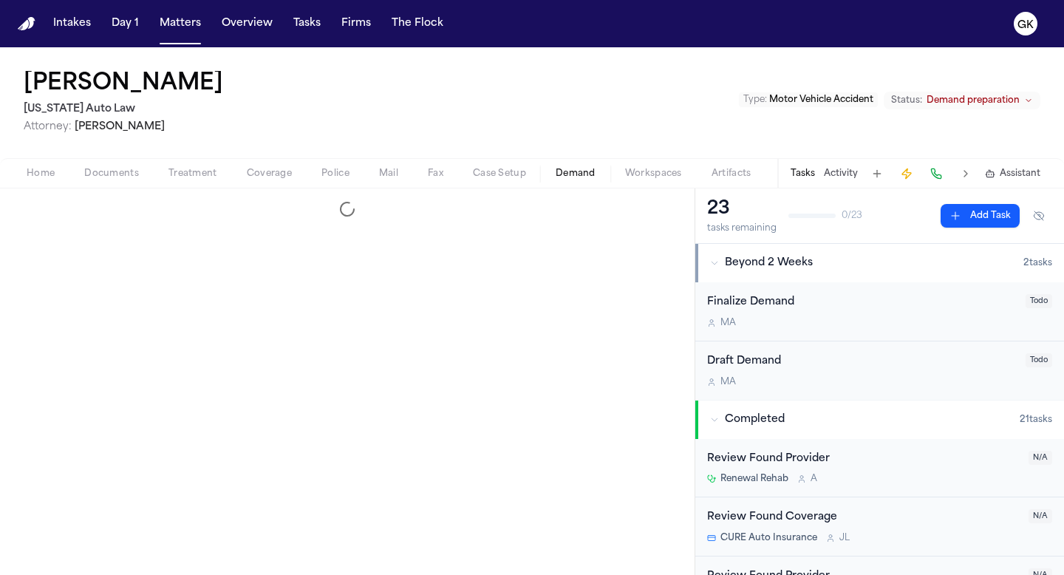
click at [575, 171] on span "Demand" at bounding box center [576, 174] width 40 height 12
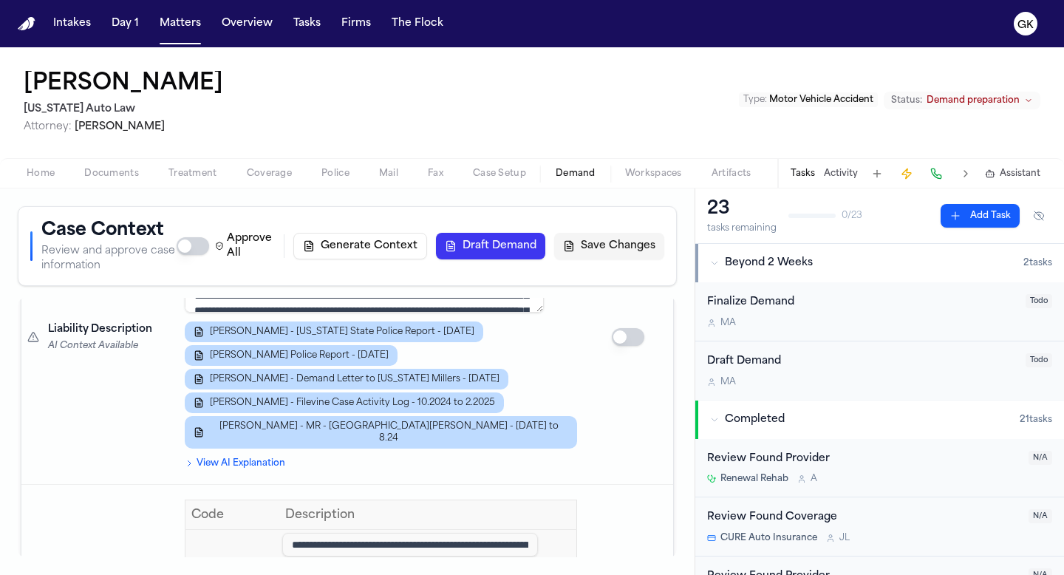
scroll to position [1480, 0]
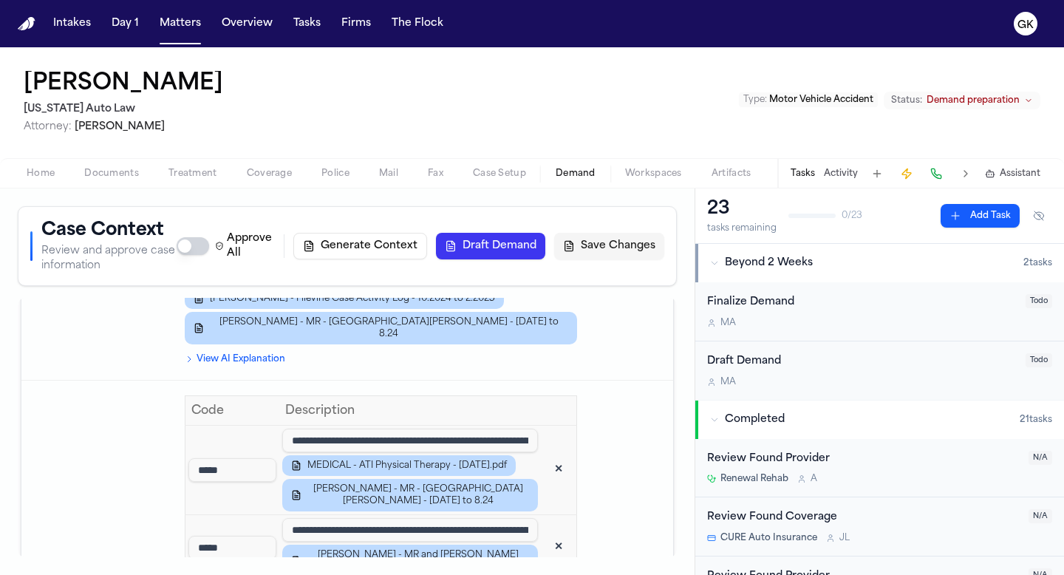
click at [545, 534] on button "✕" at bounding box center [558, 547] width 27 height 27
click at [459, 518] on input "**********" at bounding box center [410, 530] width 256 height 24
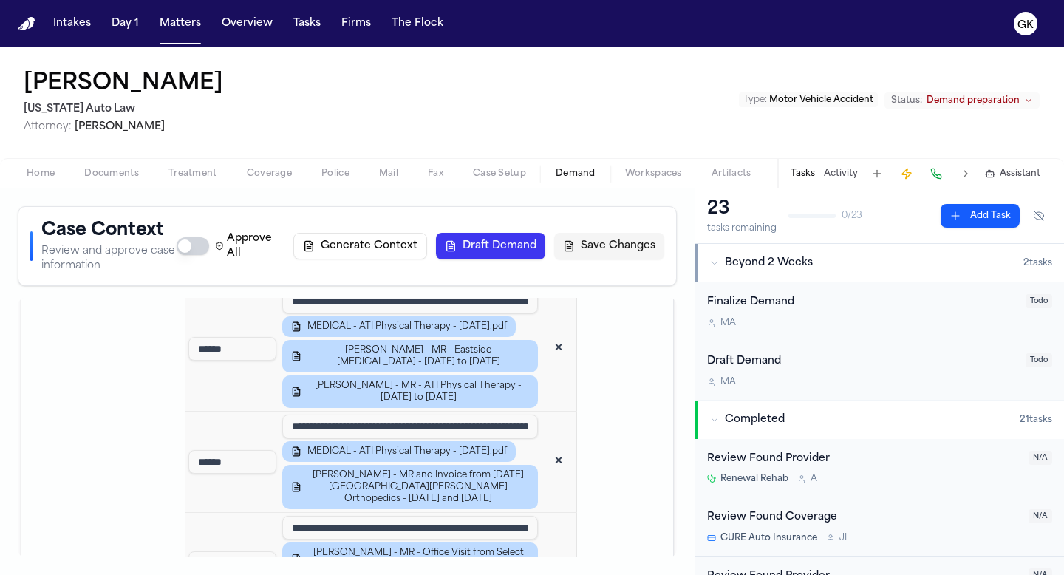
scroll to position [1885, 0]
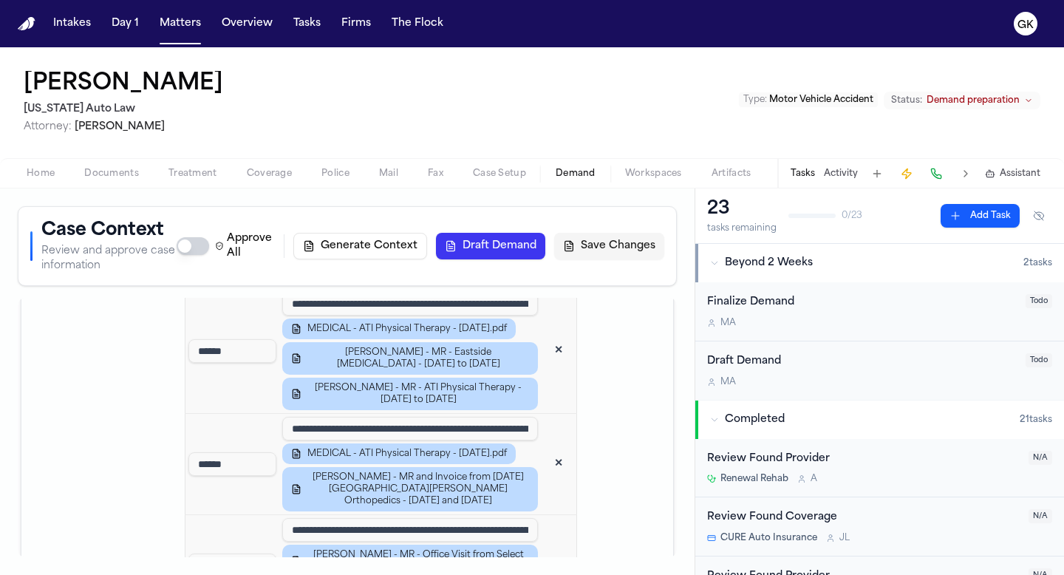
click at [480, 518] on input "**********" at bounding box center [410, 530] width 256 height 24
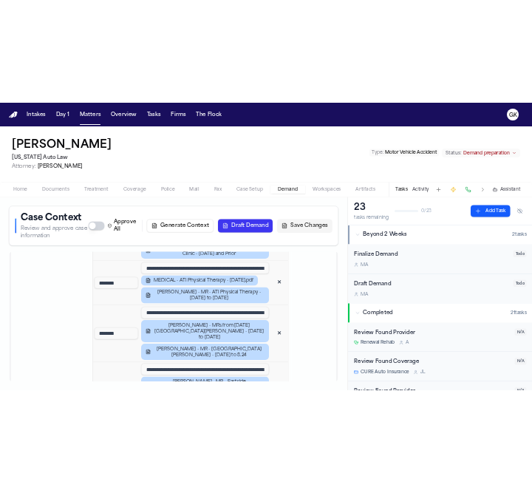
scroll to position [2511, 0]
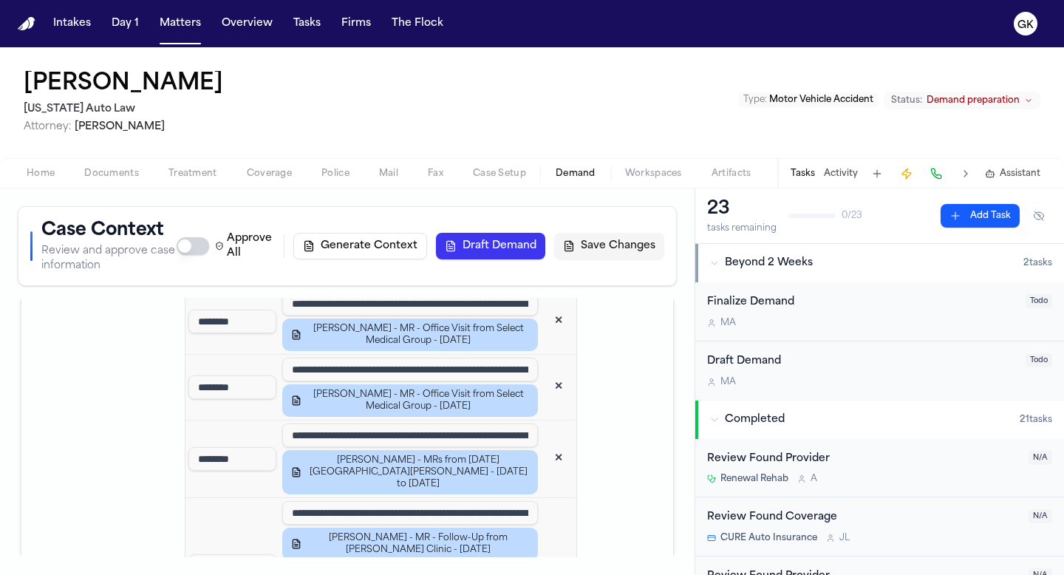
click at [625, 250] on button "Save Changes" at bounding box center [609, 246] width 110 height 27
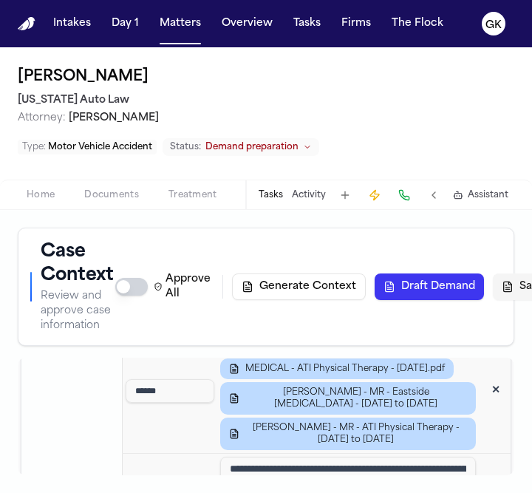
scroll to position [1958, 0]
